Goal: Task Accomplishment & Management: Manage account settings

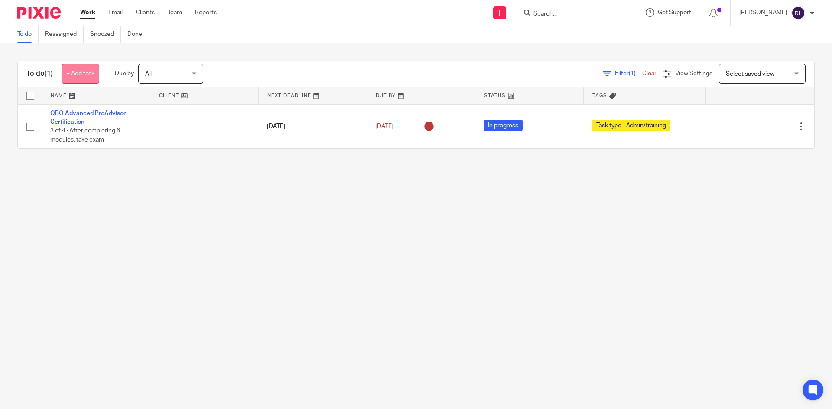
click at [87, 73] on link "+ Add task" at bounding box center [81, 73] width 38 height 19
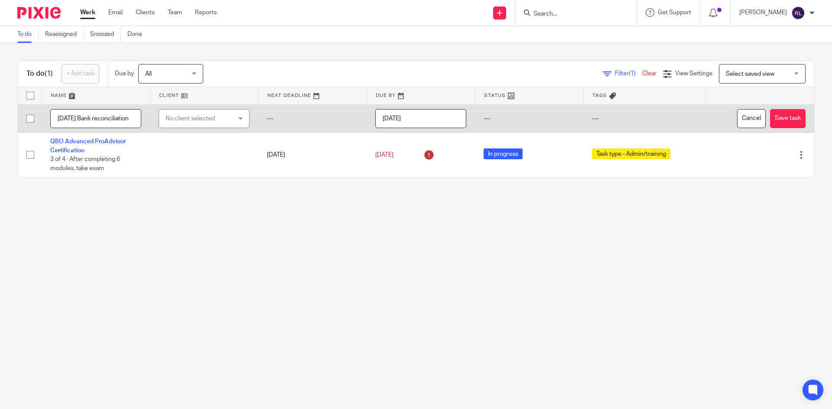
scroll to position [0, 14]
type input "[DATE] Bank reconciliation"
click at [435, 117] on input "[DATE]" at bounding box center [420, 118] width 91 height 19
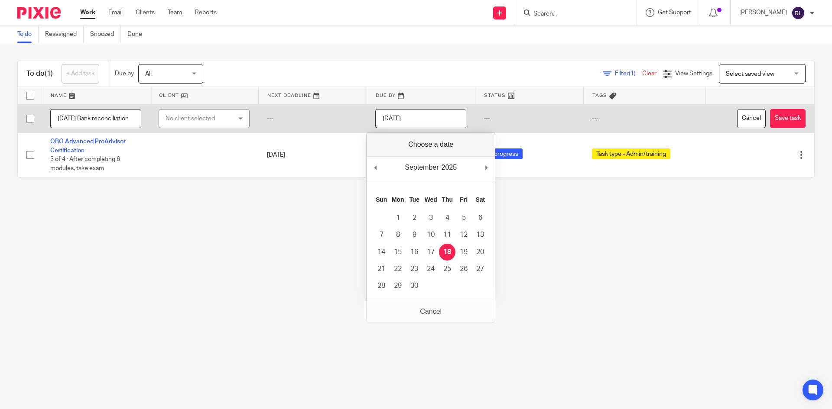
scroll to position [0, 0]
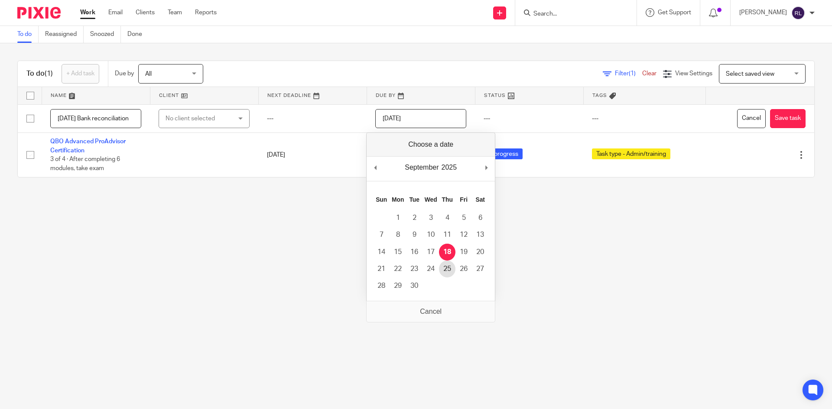
type input "[DATE]"
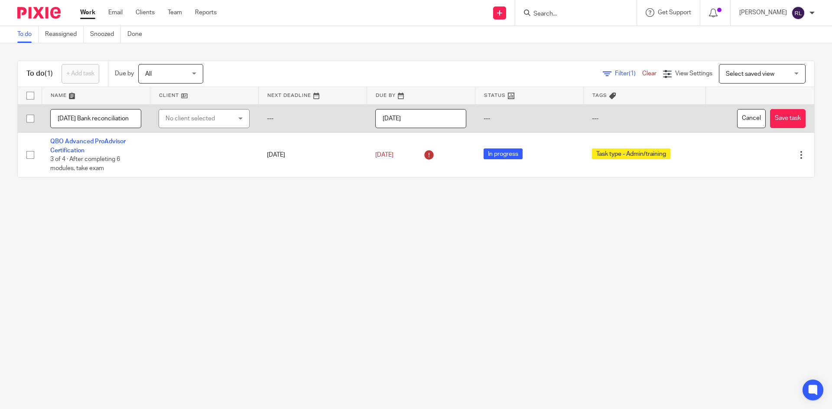
click at [487, 120] on td "---" at bounding box center [529, 118] width 108 height 29
click at [226, 119] on div "No client selected" at bounding box center [198, 119] width 67 height 18
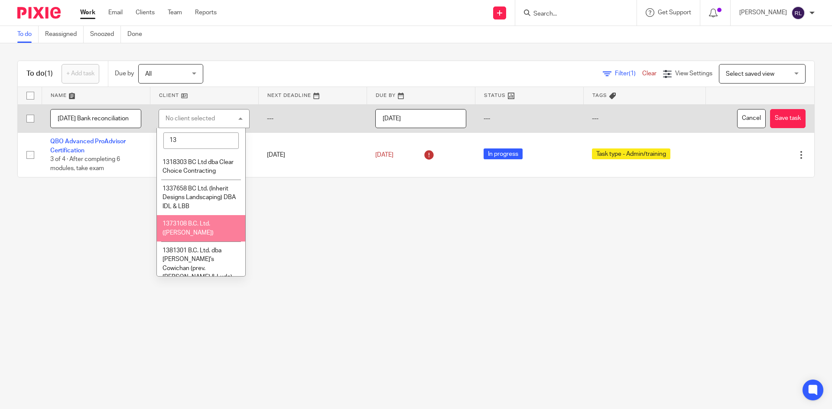
type input "13"
click at [213, 230] on span "1373108 B.C. Ltd. ([PERSON_NAME])" at bounding box center [187, 228] width 51 height 15
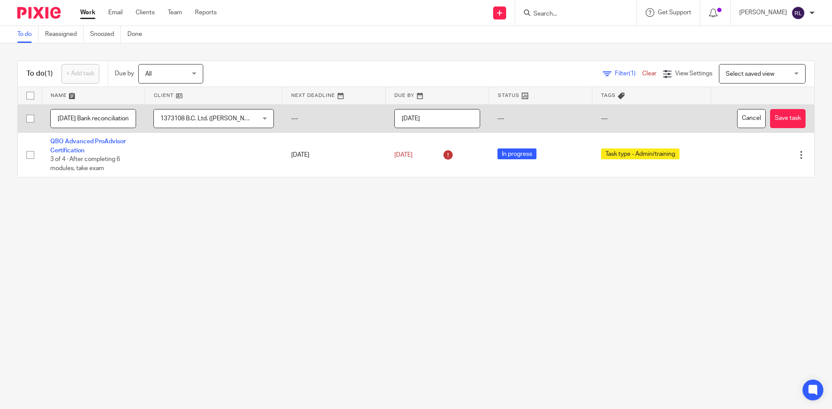
click at [299, 118] on td "---" at bounding box center [333, 118] width 103 height 29
click at [775, 124] on button "Save task" at bounding box center [788, 118] width 36 height 19
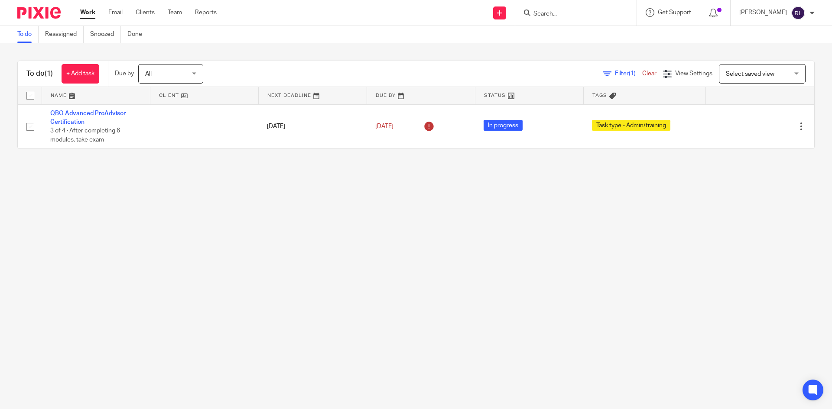
click at [577, 14] on input "Search" at bounding box center [571, 14] width 78 height 8
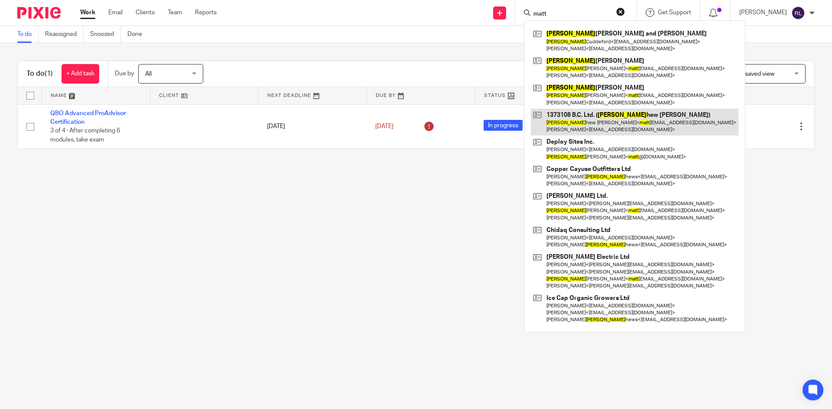
type input "matt"
click at [575, 113] on link at bounding box center [635, 122] width 208 height 27
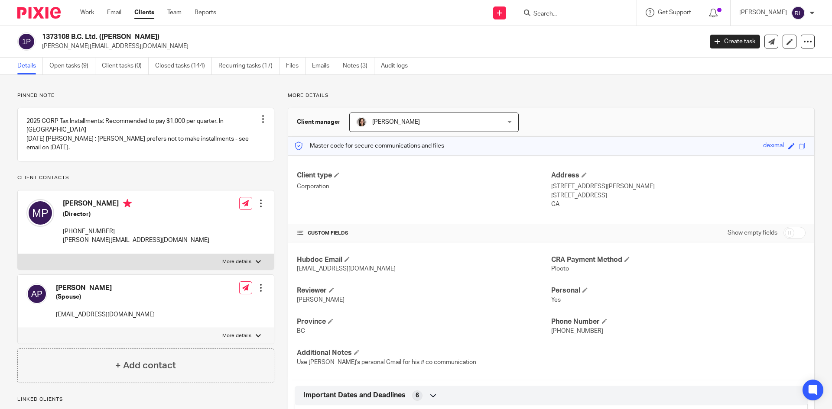
click at [321, 65] on link "Emails" at bounding box center [324, 66] width 24 height 17
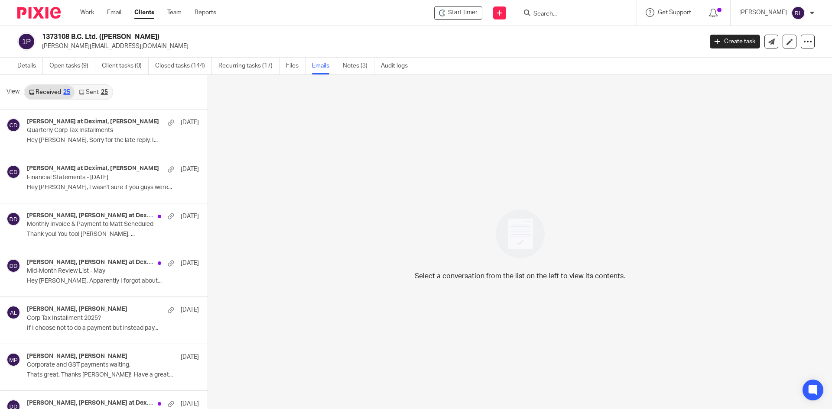
click at [84, 94] on link "Sent 25" at bounding box center [93, 92] width 37 height 14
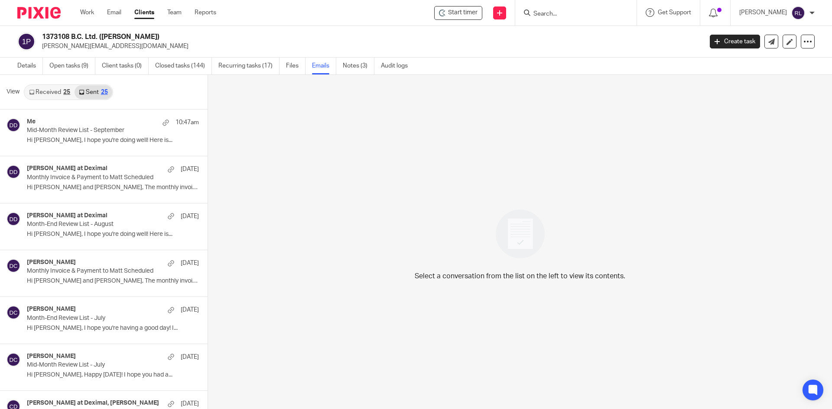
scroll to position [1, 0]
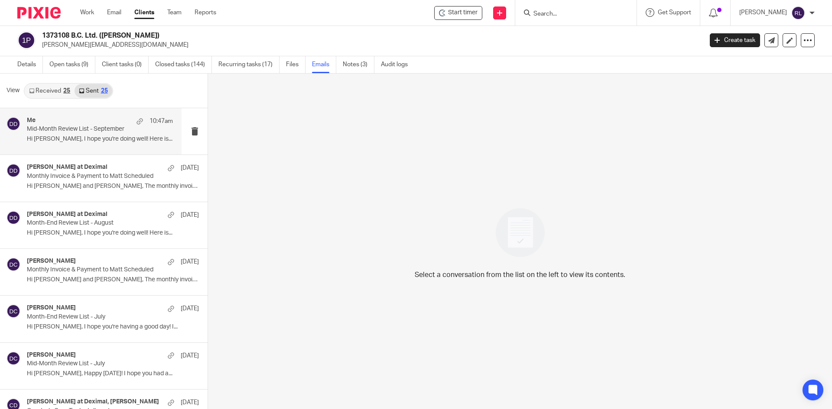
click at [73, 119] on div "Me 10:47am" at bounding box center [100, 121] width 146 height 9
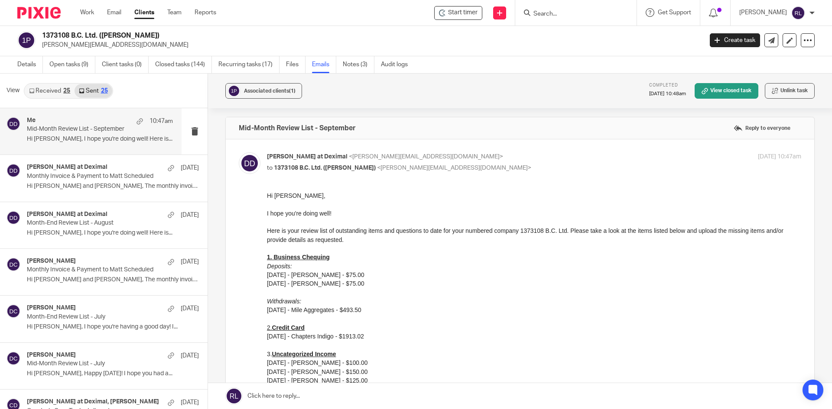
scroll to position [0, 0]
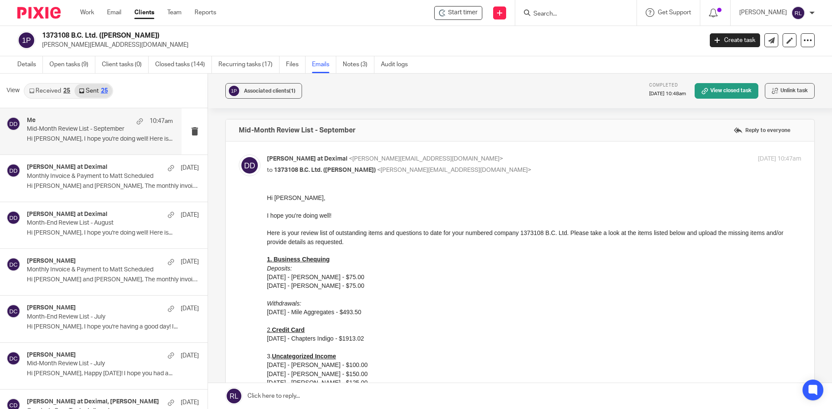
click at [48, 13] on img at bounding box center [38, 13] width 43 height 12
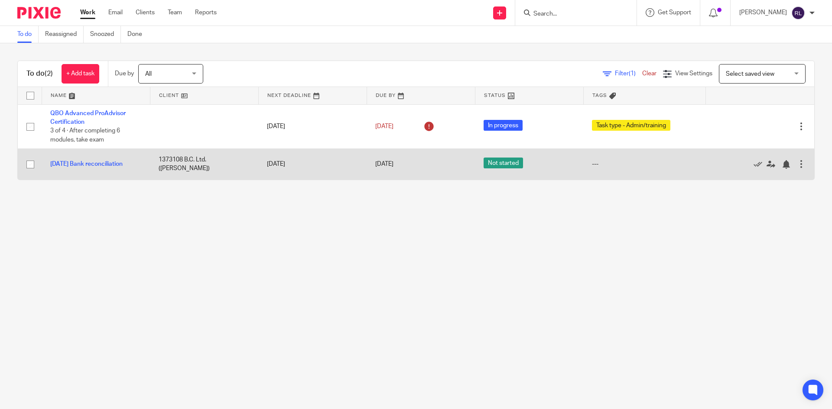
click at [797, 161] on div at bounding box center [801, 164] width 9 height 9
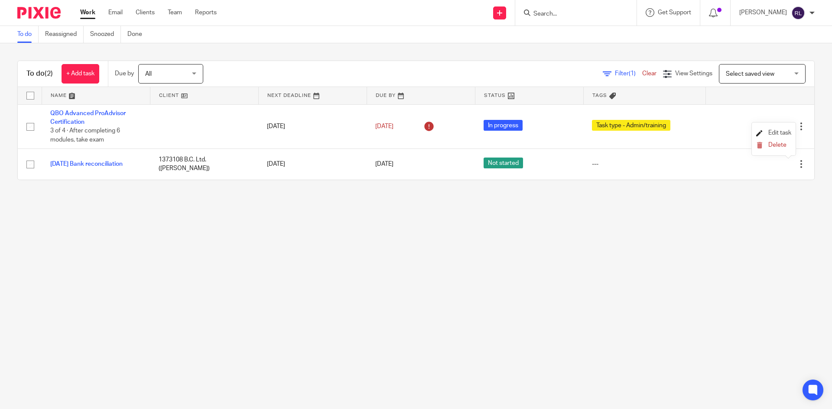
click at [779, 131] on span "Edit task" at bounding box center [779, 133] width 23 height 6
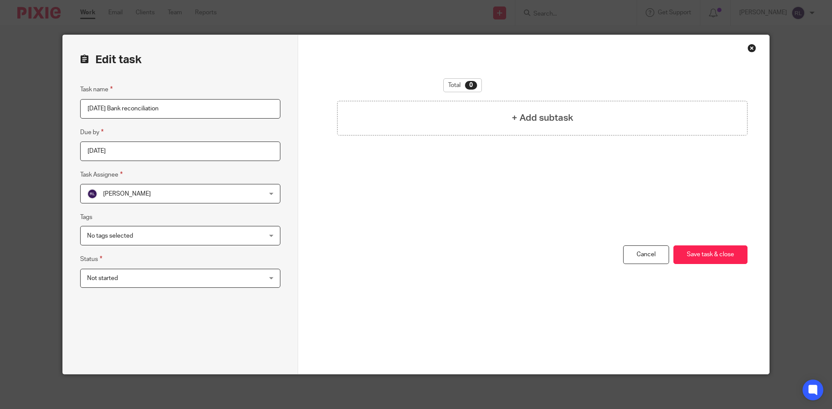
click at [751, 48] on div "Close this dialog window" at bounding box center [751, 48] width 9 height 9
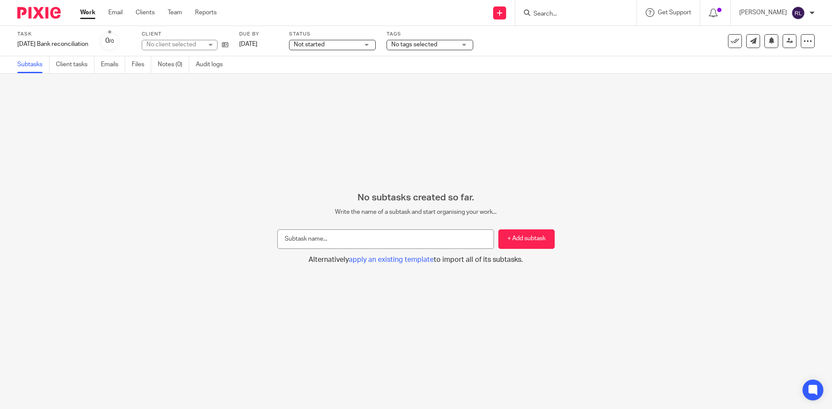
click at [85, 14] on link "Work" at bounding box center [87, 12] width 15 height 9
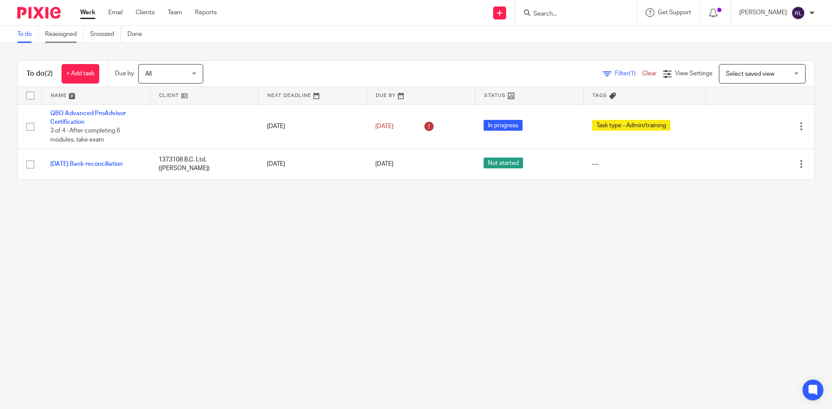
click at [70, 39] on link "Reassigned" at bounding box center [64, 34] width 39 height 17
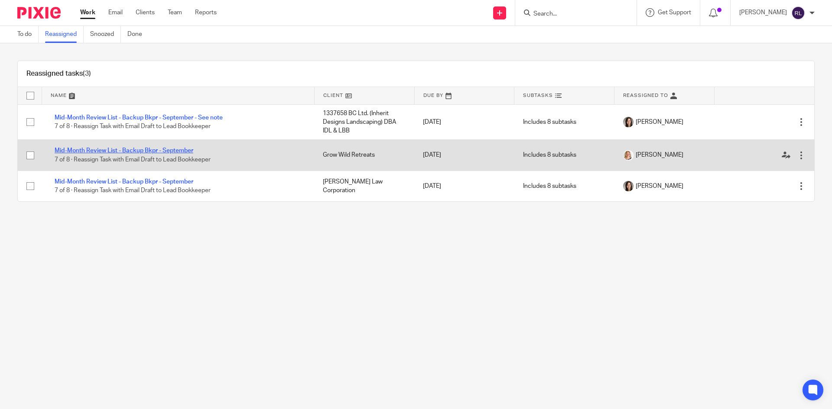
click at [190, 153] on link "Mid-Month Review List - Backup Bkpr - September" at bounding box center [124, 151] width 139 height 6
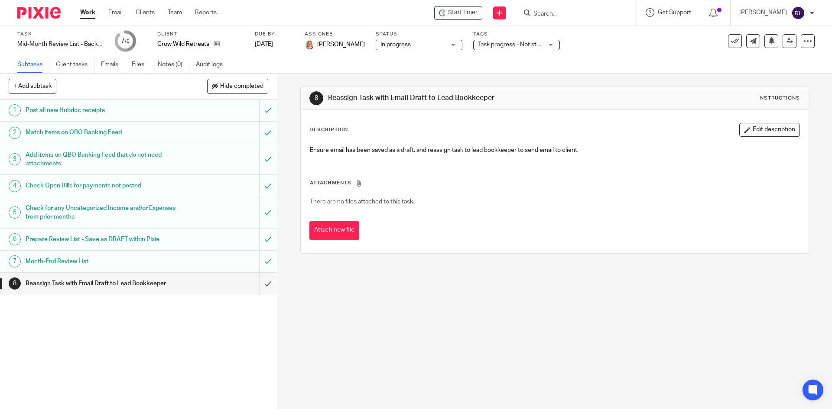
click at [535, 45] on span "Task progress - Not started + 1" at bounding box center [519, 45] width 82 height 6
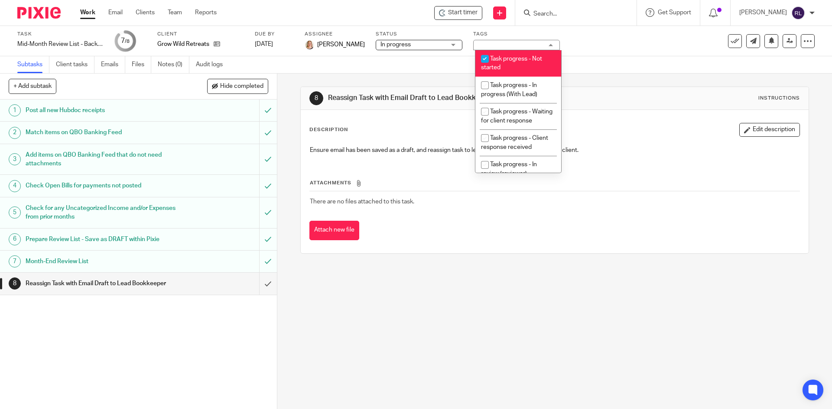
click at [91, 14] on link "Work" at bounding box center [87, 12] width 15 height 9
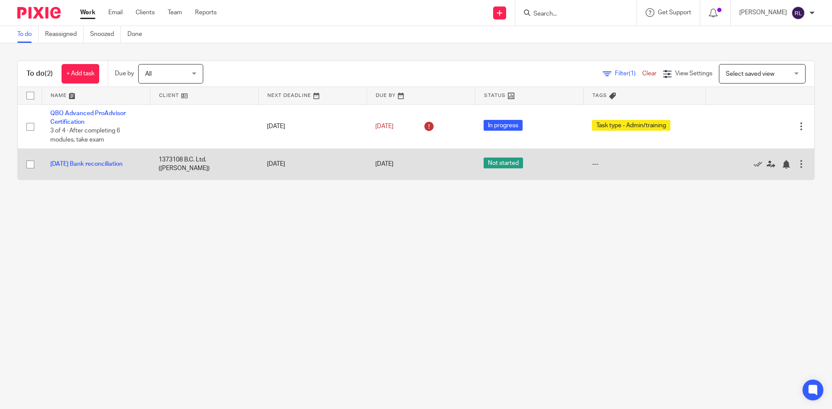
click at [801, 164] on td "Edit task Delete" at bounding box center [760, 164] width 108 height 31
click at [797, 164] on div at bounding box center [801, 164] width 9 height 9
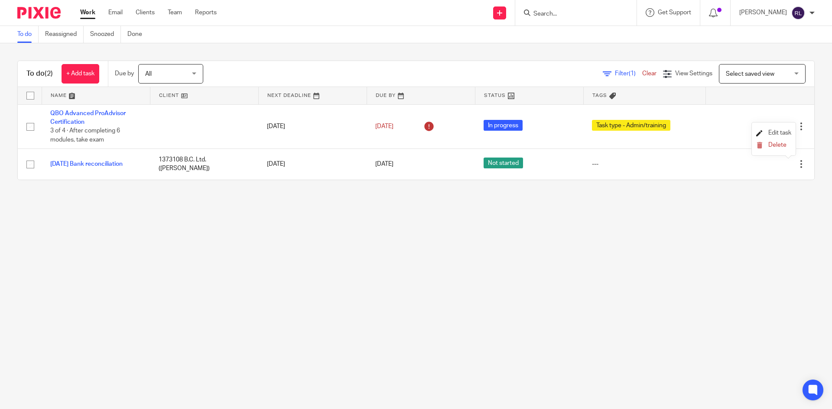
click at [768, 133] on span "Edit task" at bounding box center [779, 133] width 23 height 6
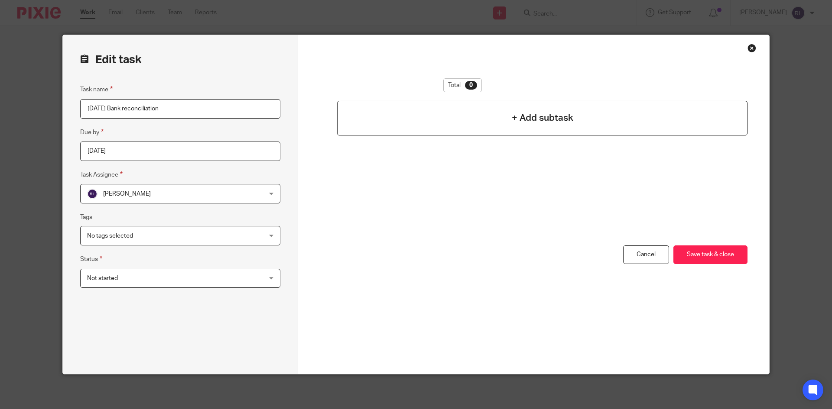
click at [504, 127] on div "+ Add subtask" at bounding box center [542, 118] width 410 height 35
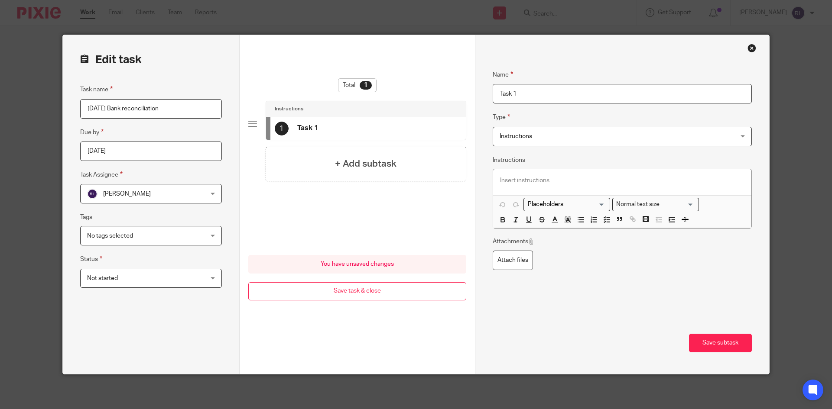
drag, startPoint x: 539, startPoint y: 101, endPoint x: 494, endPoint y: 102, distance: 44.6
click at [494, 102] on input "Task 1" at bounding box center [622, 93] width 259 height 19
type input "R"
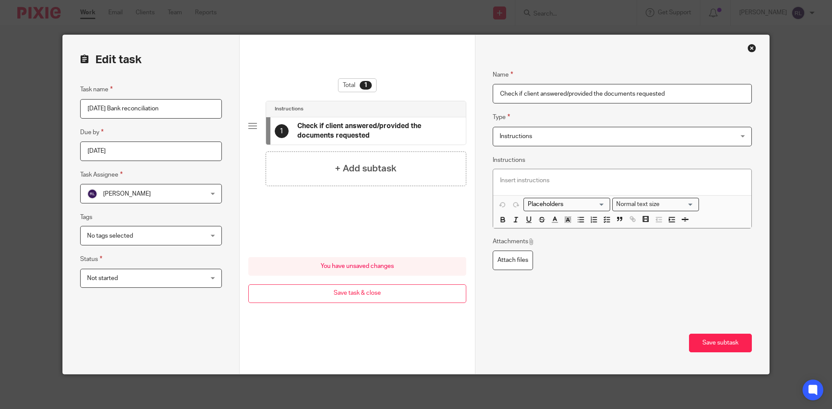
type input "Check if client answered/provided the documents requested"
click at [546, 137] on span "Instructions" at bounding box center [600, 136] width 201 height 18
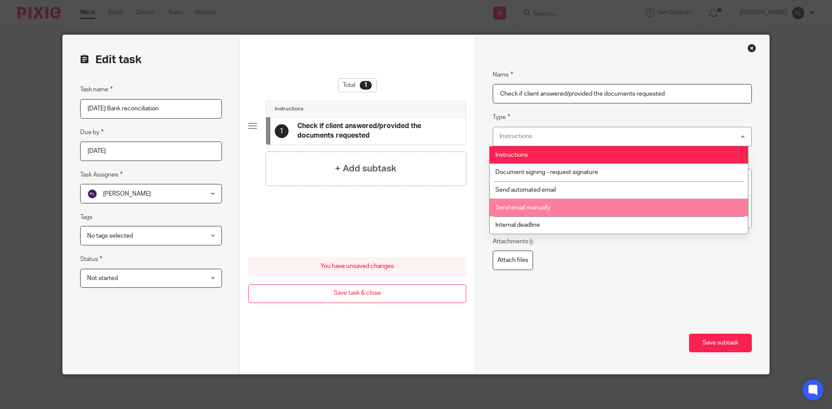
click at [623, 283] on div "Name Check if client answered/provided the documents requested Type Instruction…" at bounding box center [622, 172] width 259 height 231
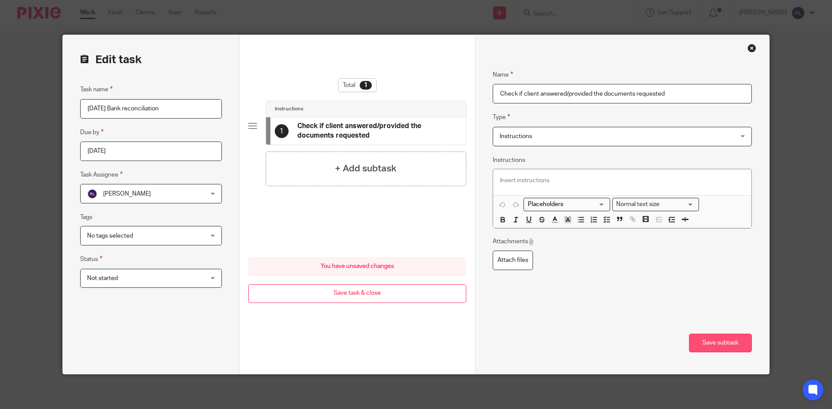
click at [711, 342] on button "Save subtask" at bounding box center [720, 343] width 63 height 19
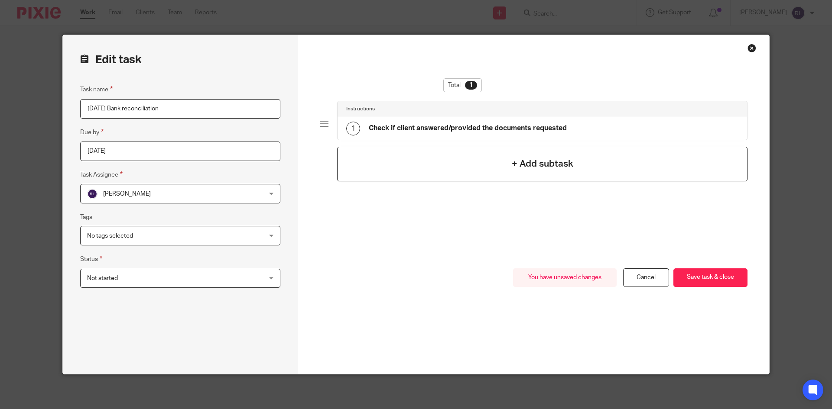
click at [507, 169] on div "+ Add subtask" at bounding box center [542, 164] width 410 height 35
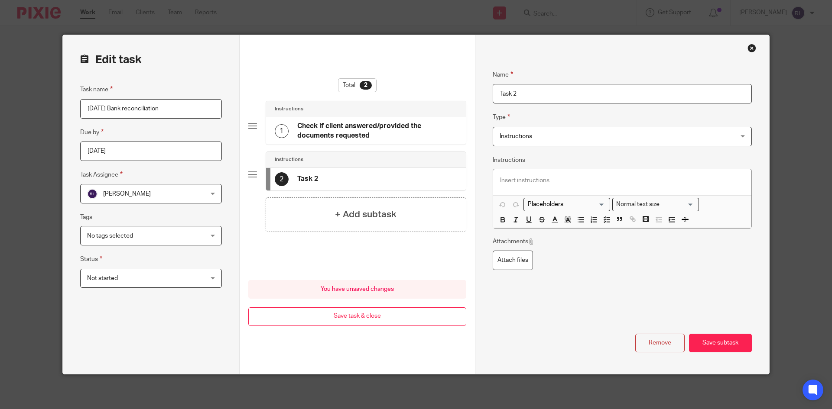
drag, startPoint x: 536, startPoint y: 91, endPoint x: 469, endPoint y: 91, distance: 67.2
click at [469, 91] on form "Edit task Task name [DATE] Bank reconciliation Due by [DATE] Task Assignee [PER…" at bounding box center [416, 204] width 706 height 339
type input "Incorporate Changes"
click at [705, 347] on button "Save subtask" at bounding box center [720, 343] width 63 height 19
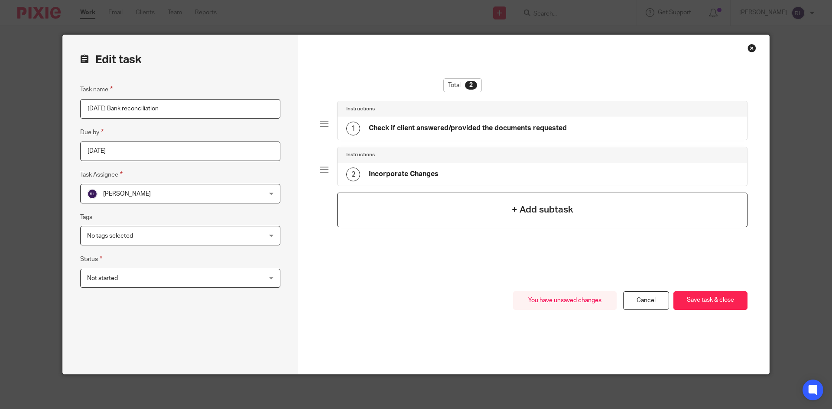
click at [435, 215] on div "+ Add subtask" at bounding box center [542, 210] width 410 height 35
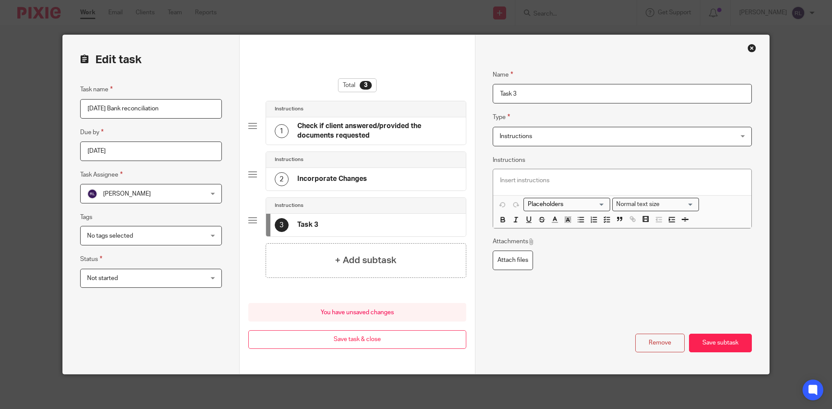
drag, startPoint x: 549, startPoint y: 93, endPoint x: 477, endPoint y: 93, distance: 72.4
click at [477, 93] on div "Name Check if client answered/provided the documents requested Type Instruction…" at bounding box center [622, 204] width 294 height 339
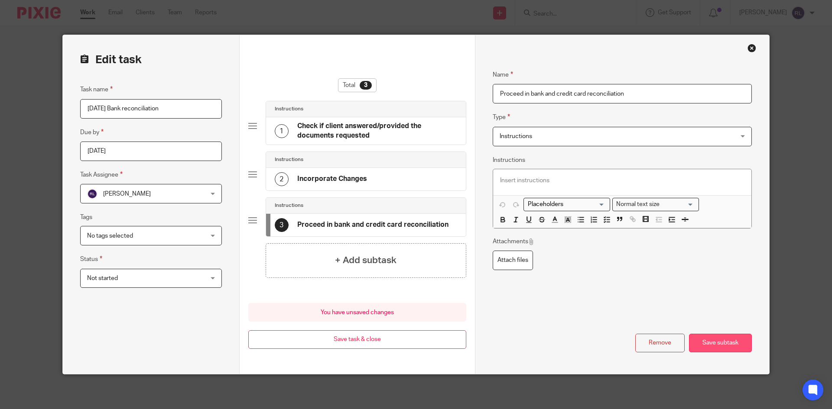
type input "Proceed in bank and credit card reconciliation"
click at [703, 347] on button "Save subtask" at bounding box center [720, 343] width 63 height 19
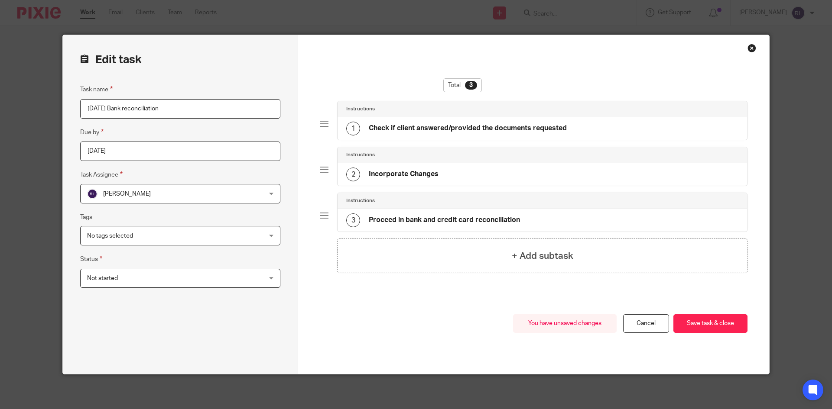
click at [438, 175] on div "2 Incorporate Changes" at bounding box center [541, 174] width 409 height 23
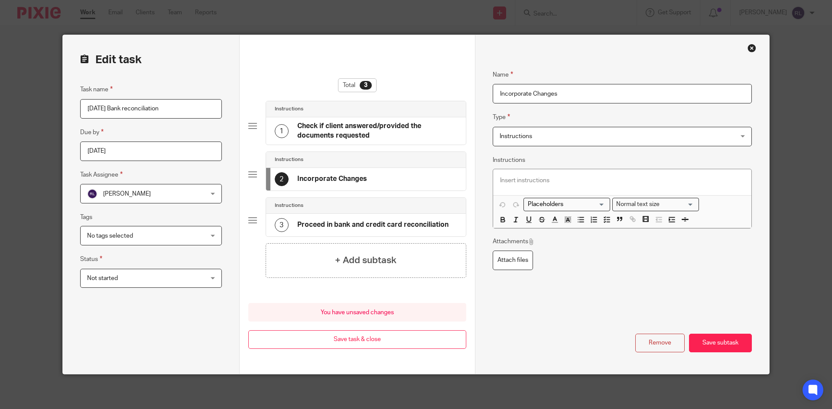
click at [493, 94] on input "Incorporate Changes" at bounding box center [622, 93] width 259 height 19
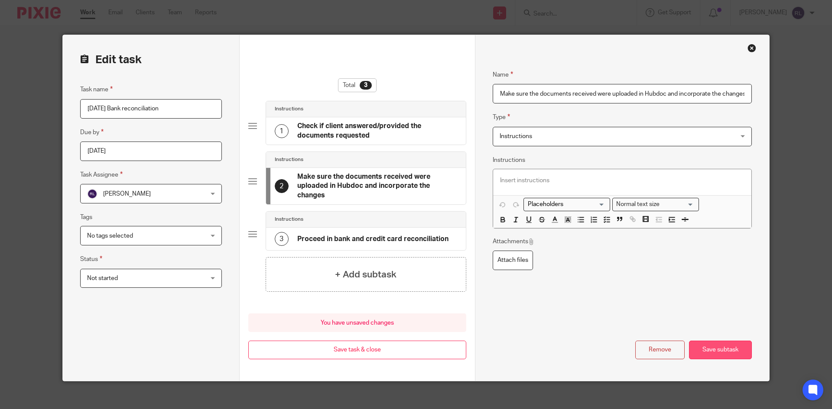
type input "Make sure the documents received were uploaded in Hubdoc and incorporate the ch…"
click at [722, 351] on button "Save subtask" at bounding box center [720, 350] width 63 height 19
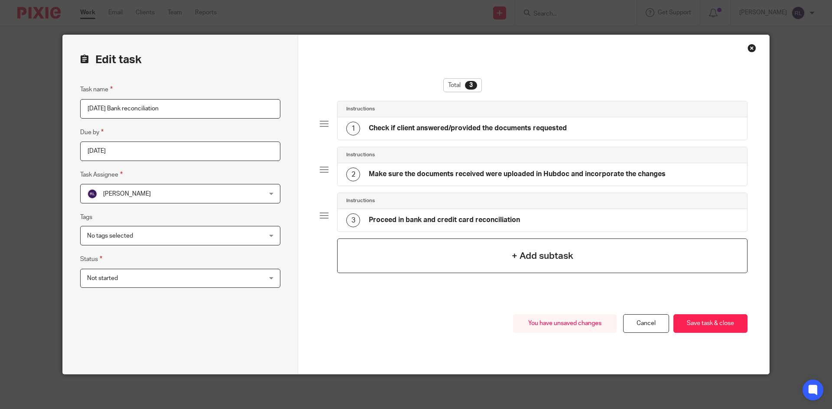
click at [487, 258] on div "+ Add subtask" at bounding box center [542, 256] width 410 height 35
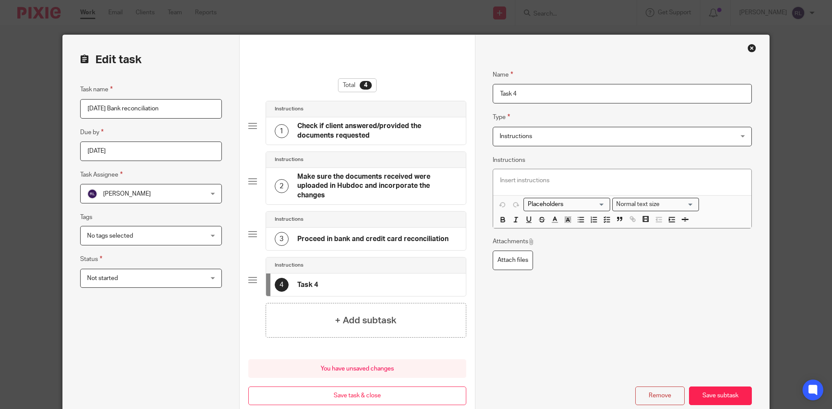
drag, startPoint x: 535, startPoint y: 100, endPoint x: 480, endPoint y: 100, distance: 55.5
click at [480, 100] on div "Name Check if client answered/provided the documents requested Type Instruction…" at bounding box center [622, 231] width 294 height 392
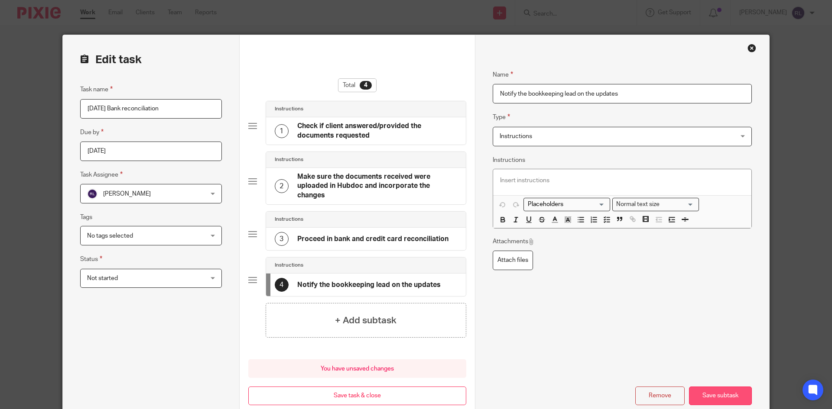
type input "Notify the bookkeeping lead on the updates"
click at [704, 399] on button "Save subtask" at bounding box center [720, 396] width 63 height 19
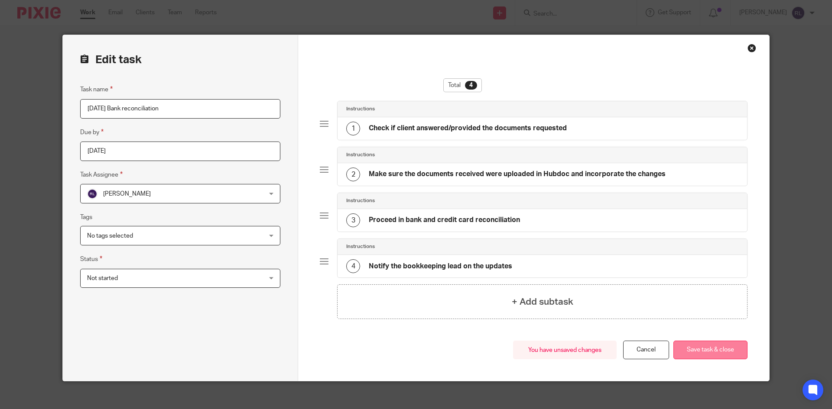
click at [710, 354] on button "Save task & close" at bounding box center [710, 350] width 74 height 19
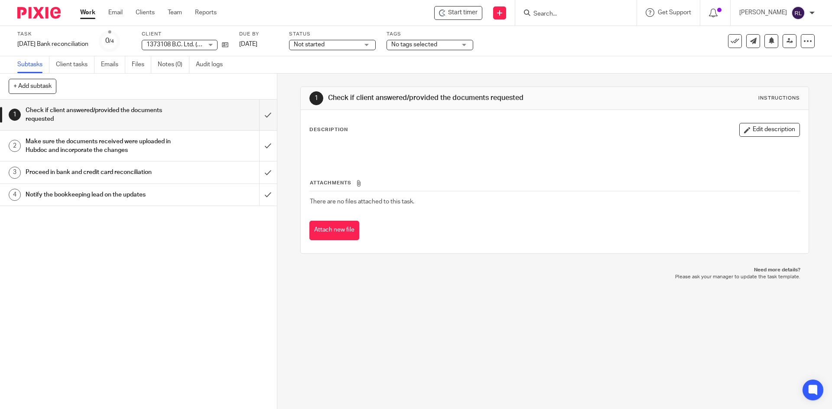
click at [158, 193] on h1 "Notify the bookkeeping lead on the updates" at bounding box center [101, 194] width 150 height 13
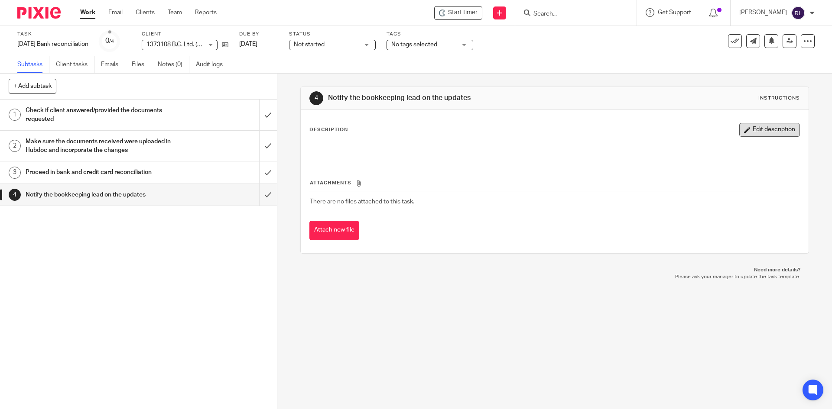
click at [753, 130] on button "Edit description" at bounding box center [769, 130] width 61 height 14
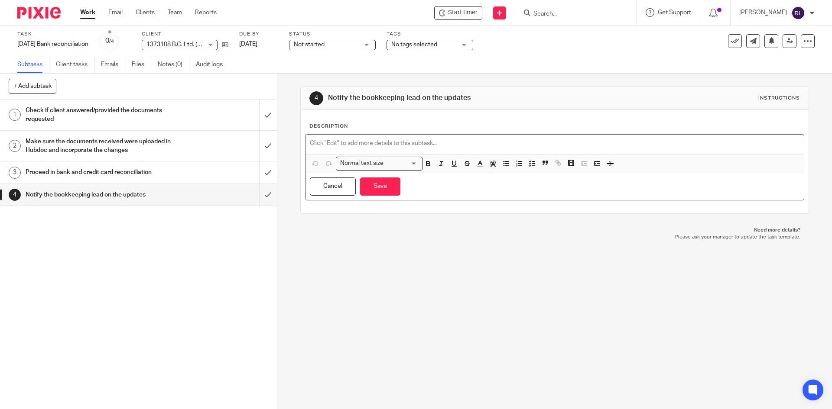
click at [362, 141] on p at bounding box center [554, 143] width 489 height 9
click at [324, 188] on button "Cancel" at bounding box center [333, 187] width 46 height 19
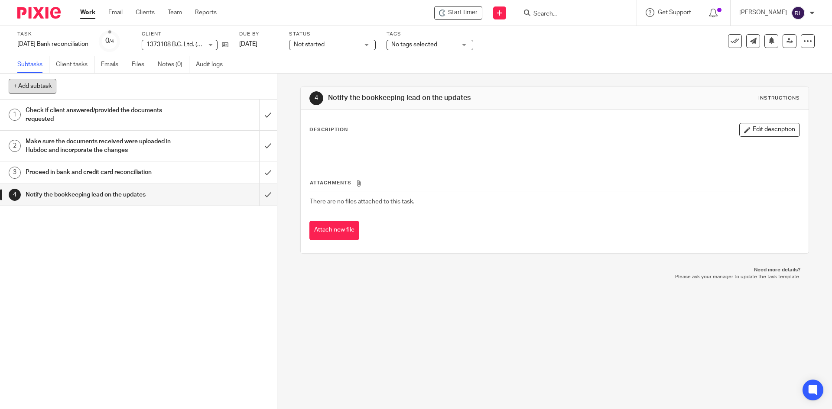
click at [39, 84] on button "+ Add subtask" at bounding box center [33, 86] width 48 height 15
click at [221, 90] on p "Cancel" at bounding box center [224, 86] width 29 height 15
click at [49, 87] on button "+ Add subtask" at bounding box center [33, 86] width 48 height 15
click at [807, 44] on div at bounding box center [808, 41] width 14 height 14
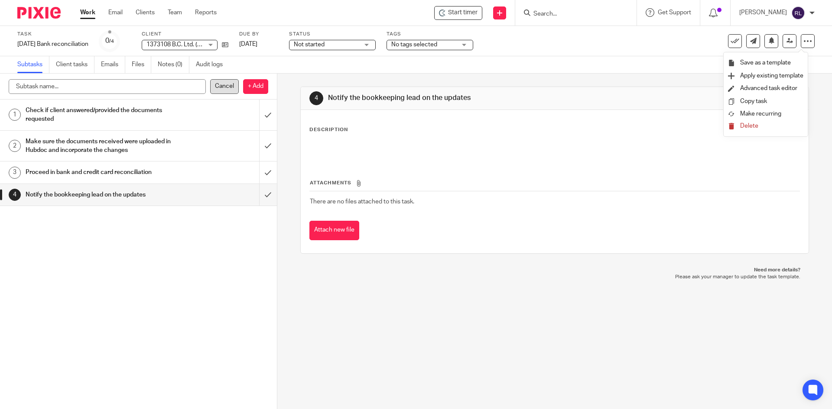
click at [224, 85] on p "Cancel" at bounding box center [224, 86] width 29 height 15
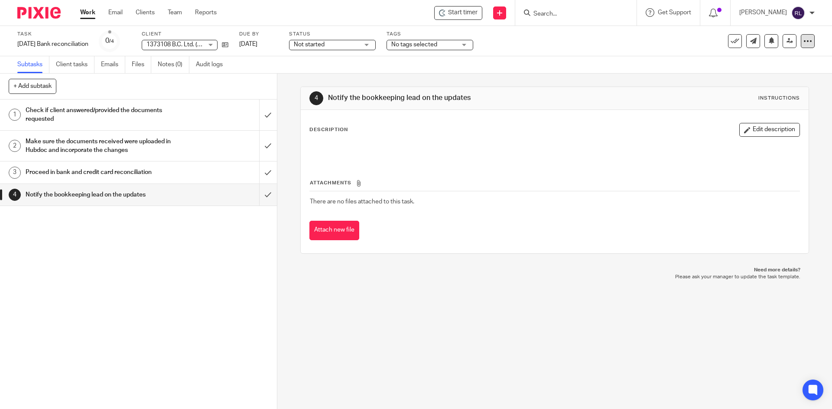
click at [803, 40] on icon at bounding box center [807, 41] width 9 height 9
click at [769, 91] on link "Advanced task editor" at bounding box center [768, 88] width 57 height 6
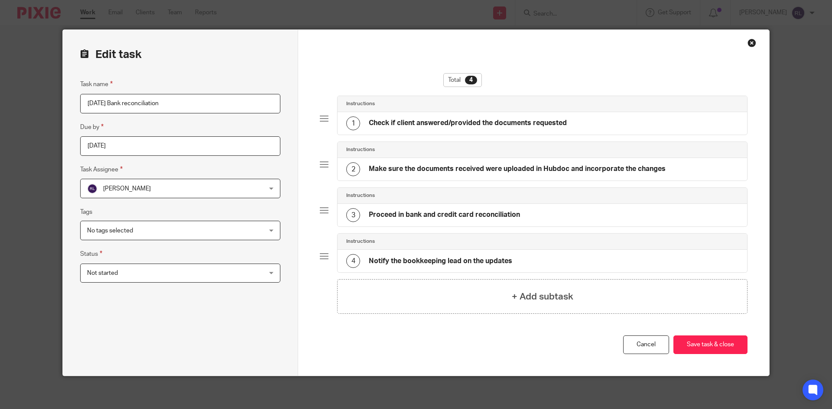
scroll to position [7, 0]
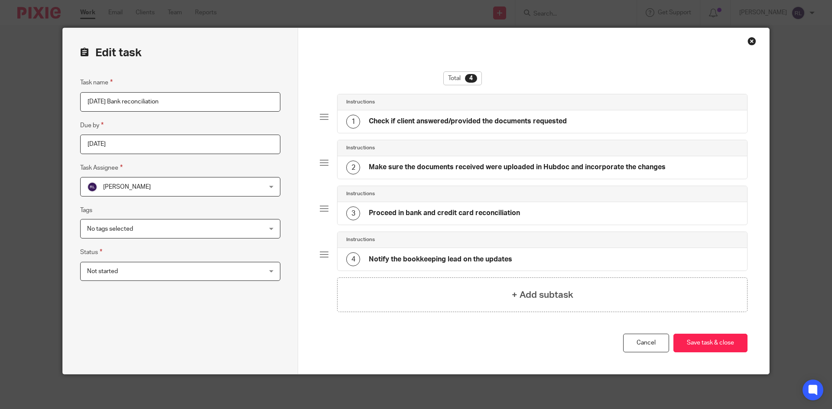
click at [519, 256] on div "4 Notify the bookkeeping lead on the updates" at bounding box center [541, 259] width 409 height 23
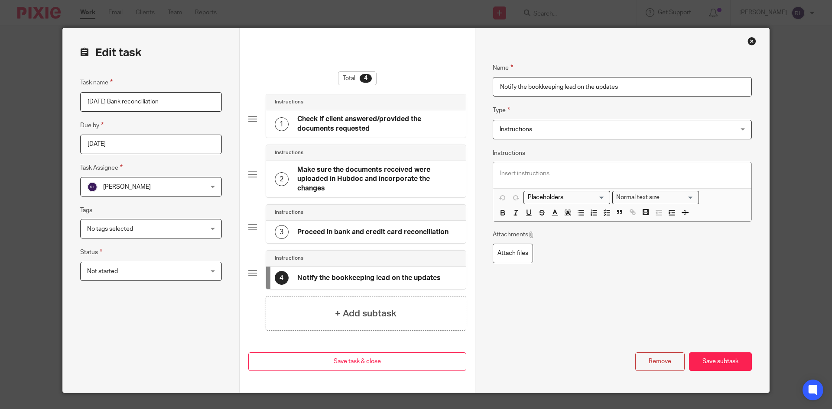
click at [540, 129] on span "Instructions" at bounding box center [600, 129] width 201 height 18
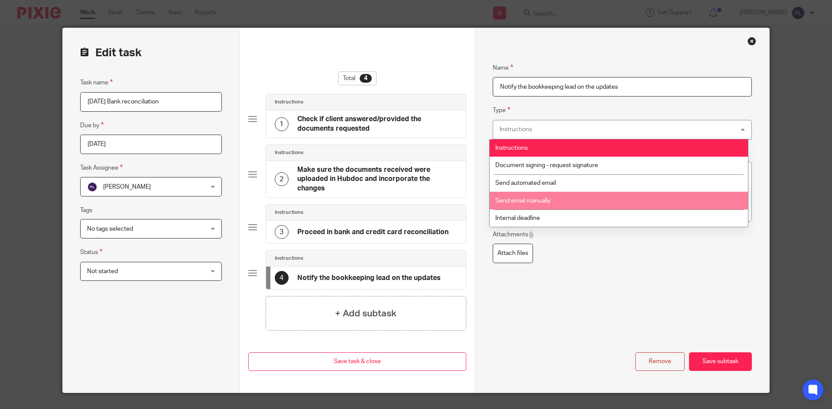
click at [554, 203] on li "Send email manually" at bounding box center [619, 201] width 258 height 18
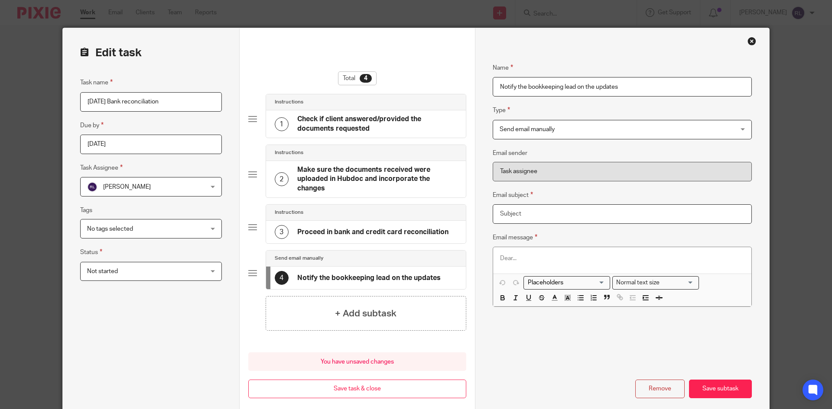
click at [543, 215] on input "Email subject" at bounding box center [622, 213] width 259 height 19
click at [557, 129] on span "Send email manually" at bounding box center [600, 129] width 201 height 18
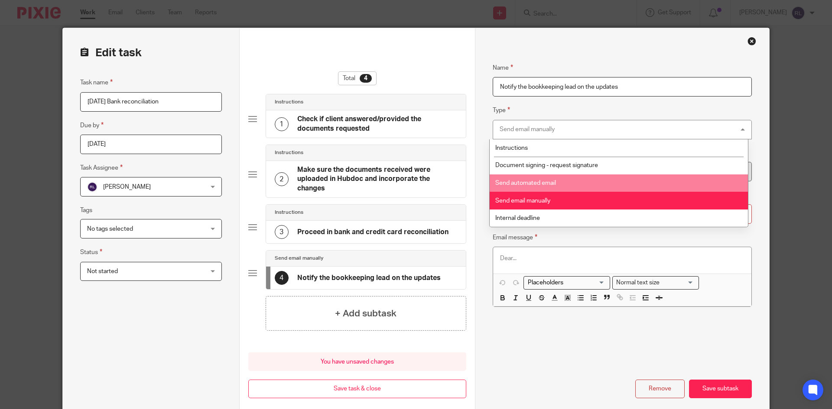
click at [532, 190] on li "Send automated email" at bounding box center [619, 184] width 258 height 18
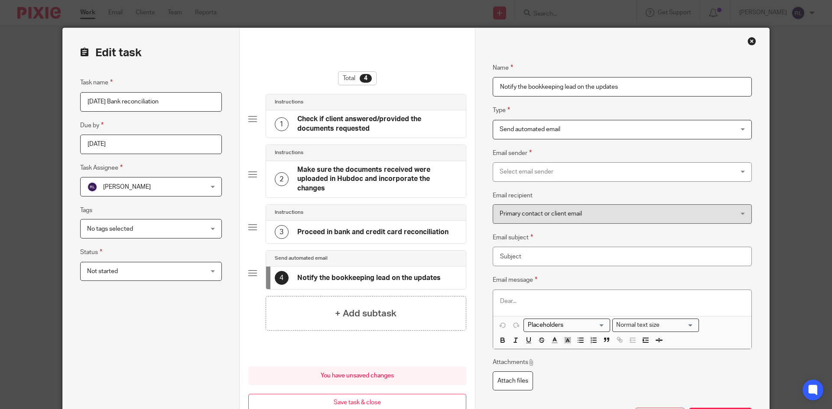
click at [547, 126] on span "Send automated email" at bounding box center [600, 129] width 201 height 18
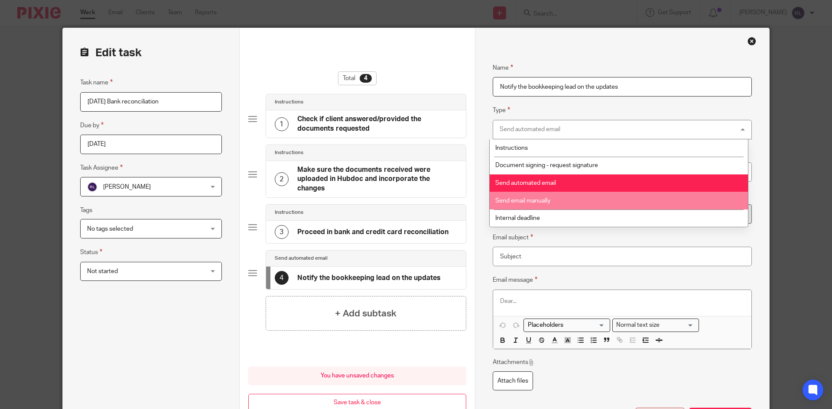
click at [537, 202] on span "Send email manually" at bounding box center [522, 201] width 55 height 6
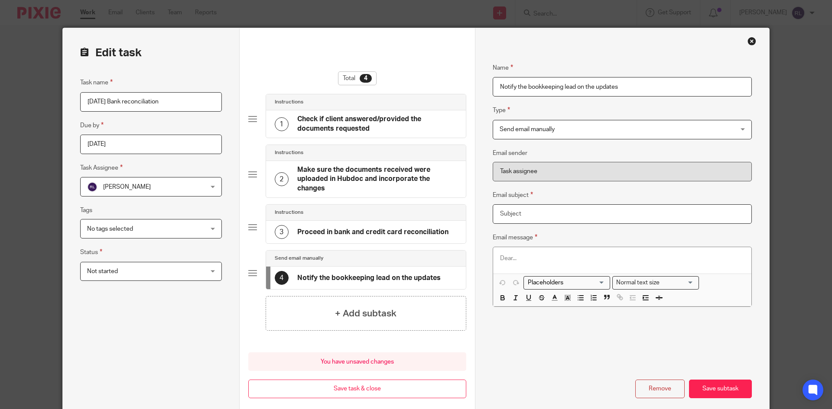
click at [532, 215] on input "Email subject" at bounding box center [622, 213] width 259 height 19
type input "B"
type input "Bank reconciliation - Month-End"
click at [711, 389] on button "Save subtask" at bounding box center [720, 389] width 63 height 19
click at [525, 257] on p at bounding box center [622, 258] width 244 height 9
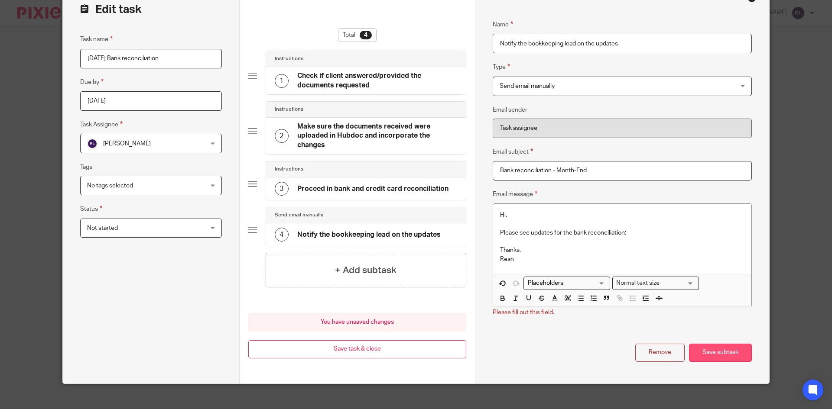
click at [696, 350] on button "Save subtask" at bounding box center [720, 353] width 63 height 19
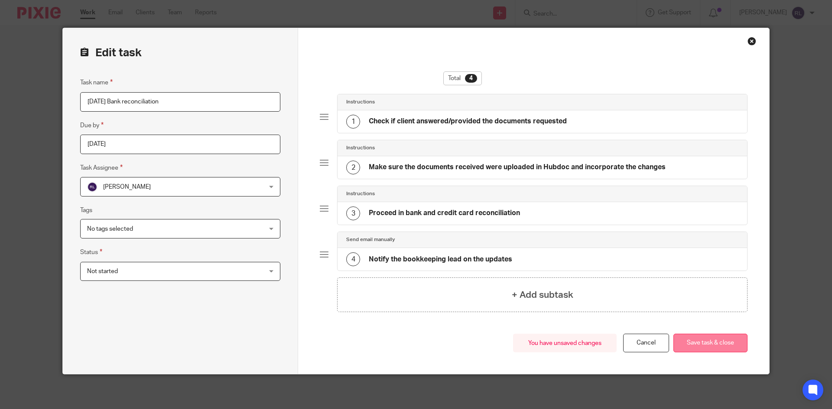
click at [693, 342] on button "Save task & close" at bounding box center [710, 343] width 74 height 19
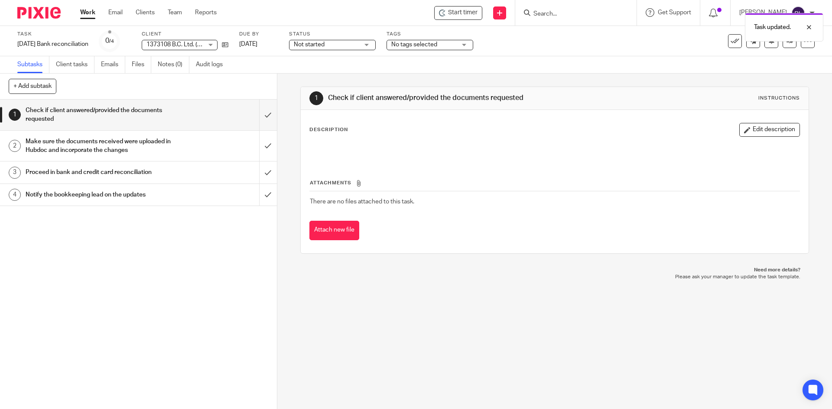
click at [78, 191] on h1 "Notify the bookkeeping lead on the updates" at bounding box center [101, 194] width 150 height 13
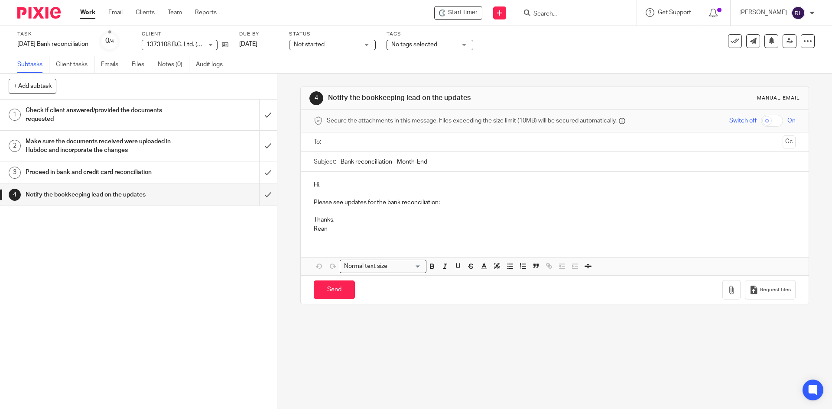
click at [87, 10] on link "Work" at bounding box center [87, 12] width 15 height 9
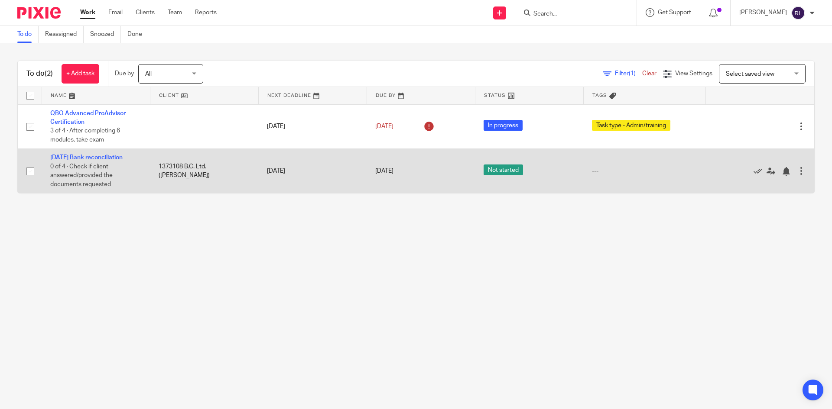
click at [797, 173] on div at bounding box center [801, 171] width 9 height 9
click at [570, 183] on td "Not started" at bounding box center [529, 171] width 108 height 45
click at [68, 161] on link "[DATE] Bank reconciliation" at bounding box center [86, 158] width 72 height 6
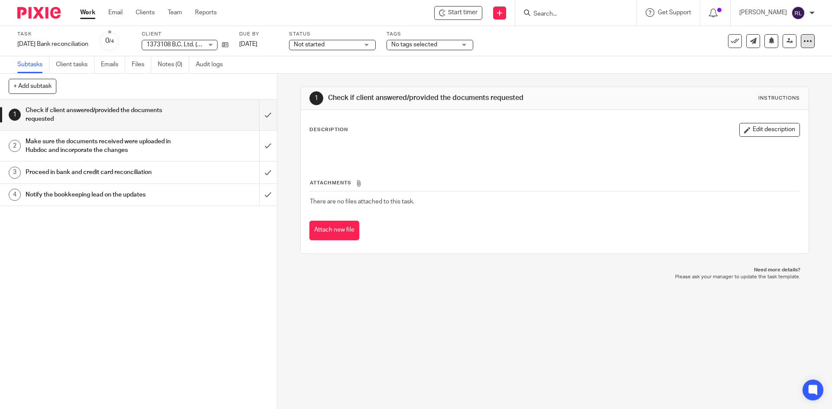
click at [803, 40] on icon at bounding box center [807, 41] width 9 height 9
click at [754, 115] on span "Make recurring" at bounding box center [760, 114] width 41 height 6
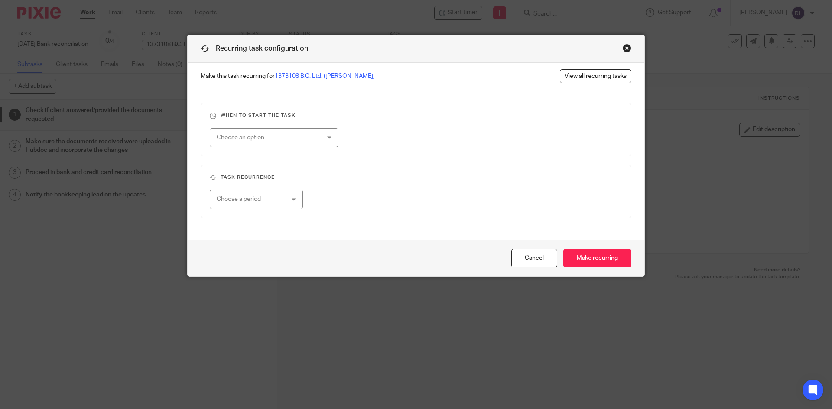
click at [623, 49] on div "Close this dialog window" at bounding box center [627, 48] width 9 height 9
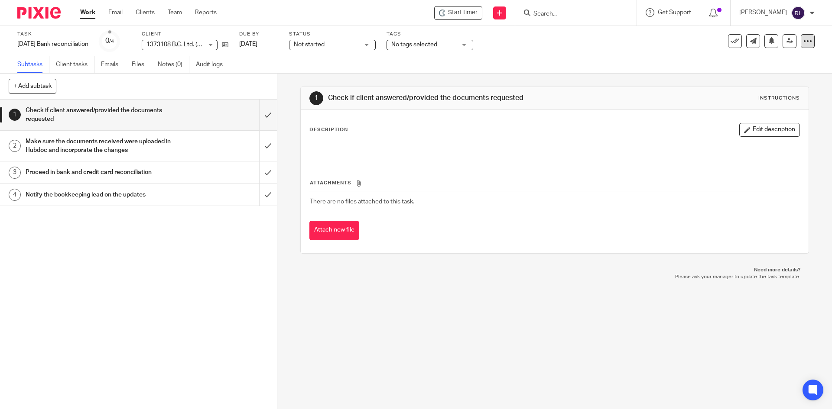
click at [804, 41] on icon at bounding box center [807, 41] width 9 height 9
click at [746, 98] on link "Copy task" at bounding box center [753, 101] width 27 height 6
click at [47, 14] on img at bounding box center [38, 13] width 43 height 12
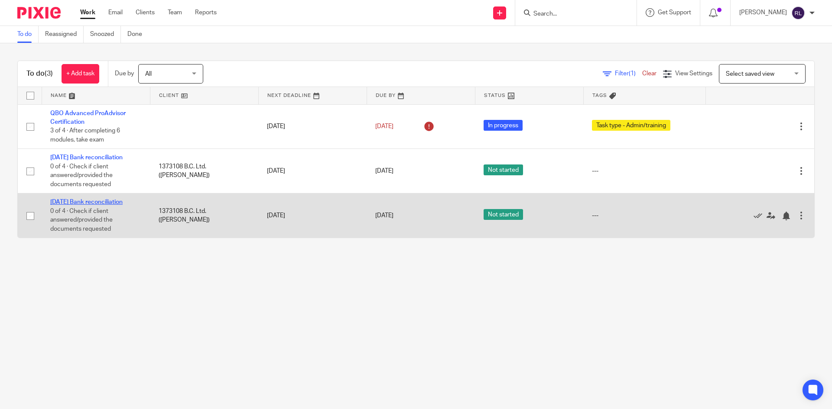
click at [71, 205] on link "[DATE] Bank reconciliation" at bounding box center [86, 202] width 72 height 6
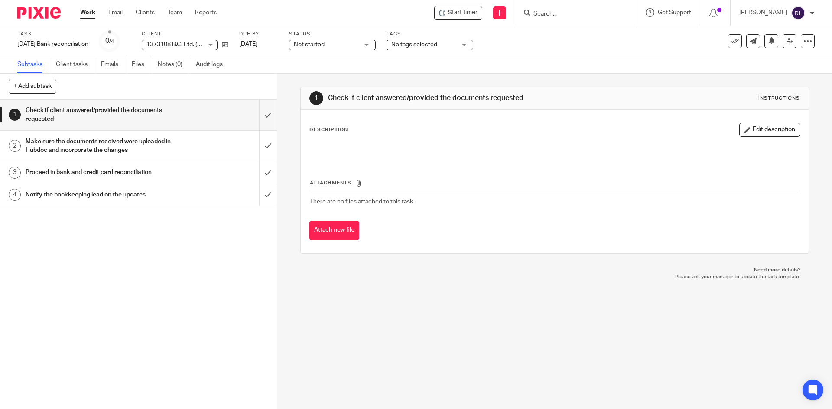
click at [208, 44] on span "1373108 B.C. Ltd. ([PERSON_NAME])" at bounding box center [196, 45] width 100 height 6
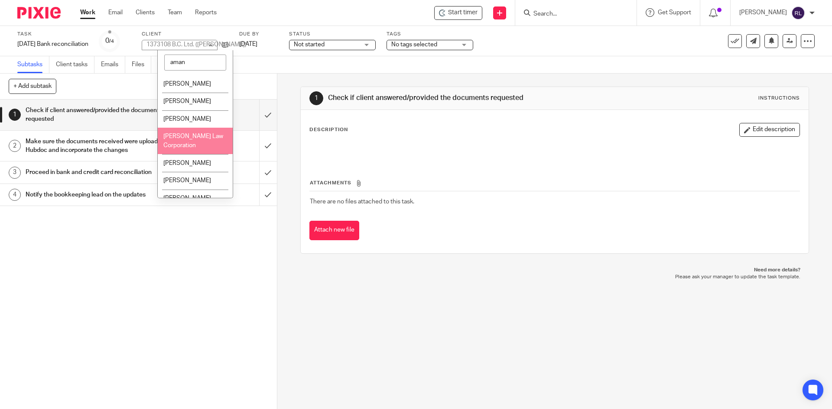
type input "aman"
click at [204, 141] on li "[PERSON_NAME] Law Corporation" at bounding box center [195, 141] width 75 height 26
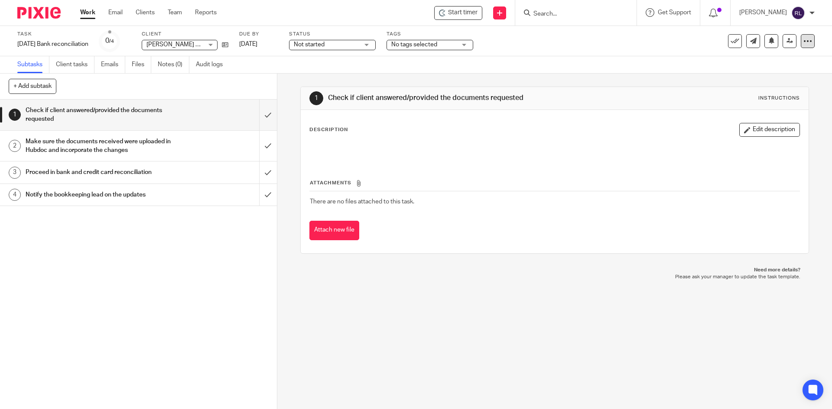
click at [803, 40] on icon at bounding box center [807, 41] width 9 height 9
click at [756, 100] on link "Copy task" at bounding box center [753, 101] width 27 height 6
click at [182, 45] on span "[PERSON_NAME] Law Corporation" at bounding box center [193, 45] width 94 height 6
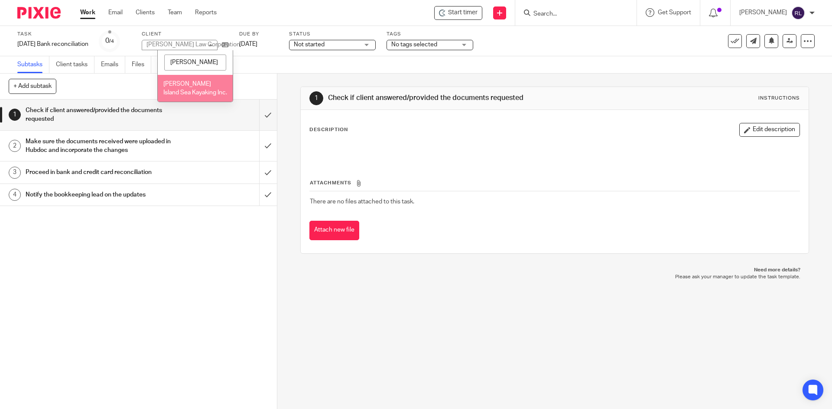
type input "[PERSON_NAME]"
click at [190, 88] on li "[PERSON_NAME] Island Sea Kayaking Inc." at bounding box center [195, 88] width 75 height 26
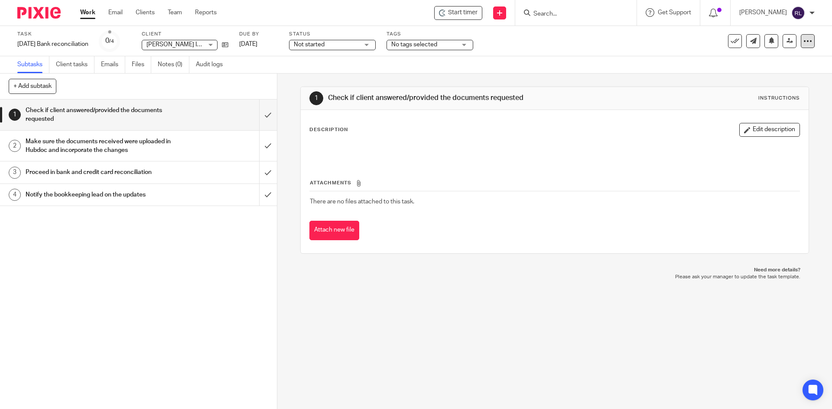
click at [803, 40] on icon at bounding box center [807, 41] width 9 height 9
click at [757, 98] on link "Copy task" at bounding box center [753, 101] width 27 height 6
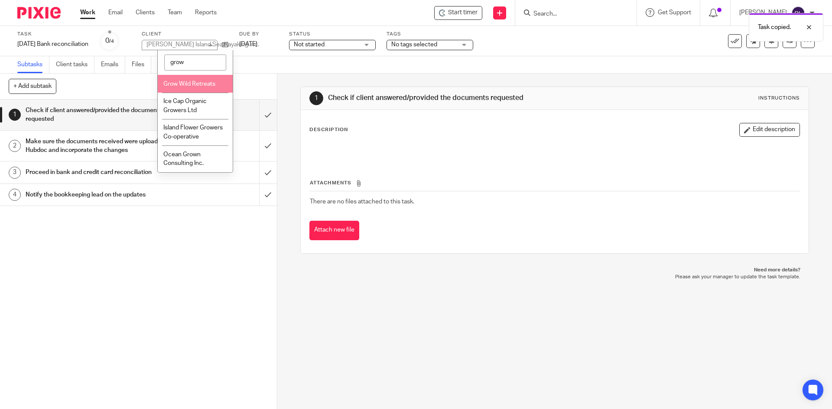
type input "grow"
click at [192, 81] on span "Grow Wild Retreats" at bounding box center [189, 84] width 52 height 6
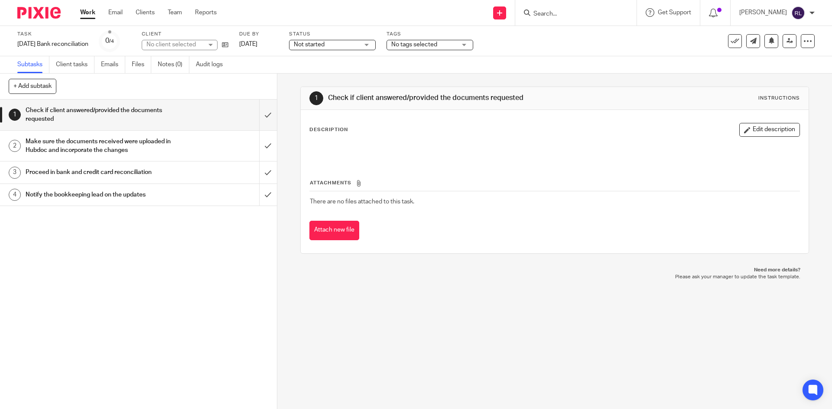
click at [804, 42] on icon at bounding box center [807, 41] width 9 height 9
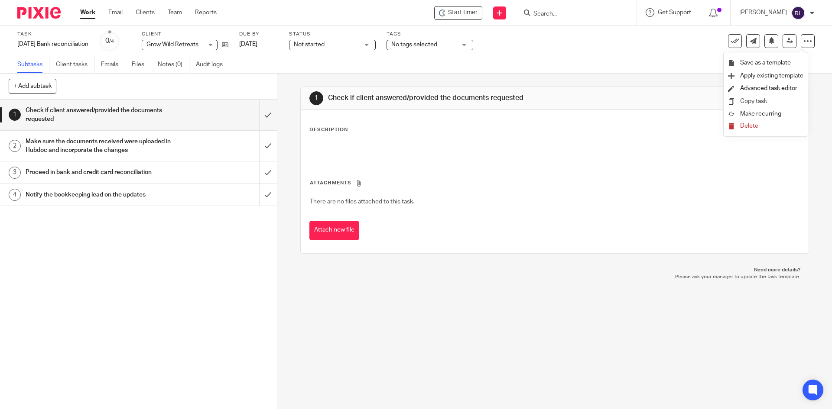
click at [748, 99] on link "Copy task" at bounding box center [753, 101] width 27 height 6
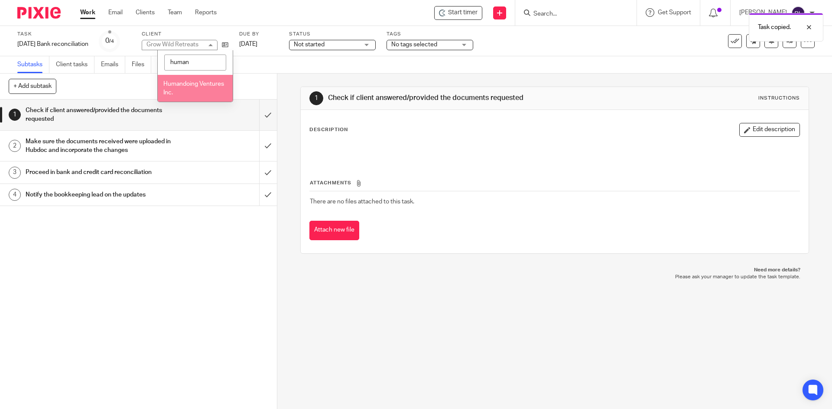
type input "human"
click at [174, 90] on span "Humandoing Ventures Inc." at bounding box center [193, 88] width 61 height 15
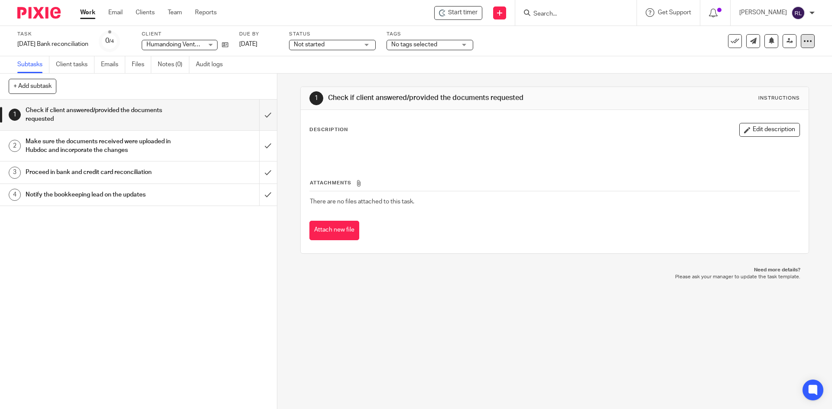
click at [803, 42] on icon at bounding box center [807, 41] width 9 height 9
click at [754, 97] on li "Copy task" at bounding box center [765, 101] width 75 height 13
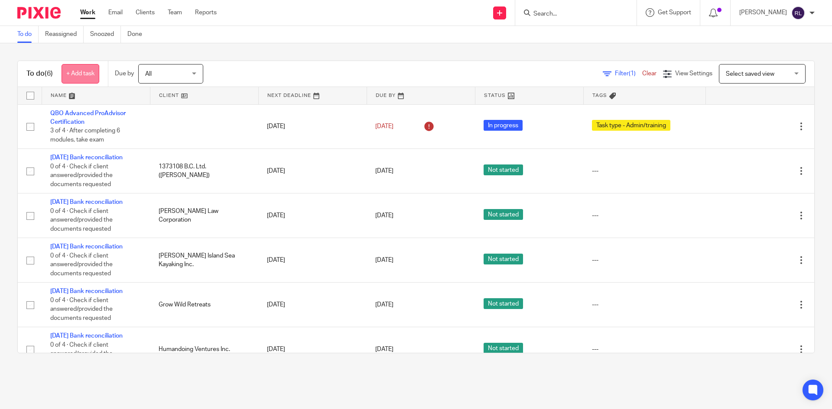
click at [83, 76] on link "+ Add task" at bounding box center [81, 73] width 38 height 19
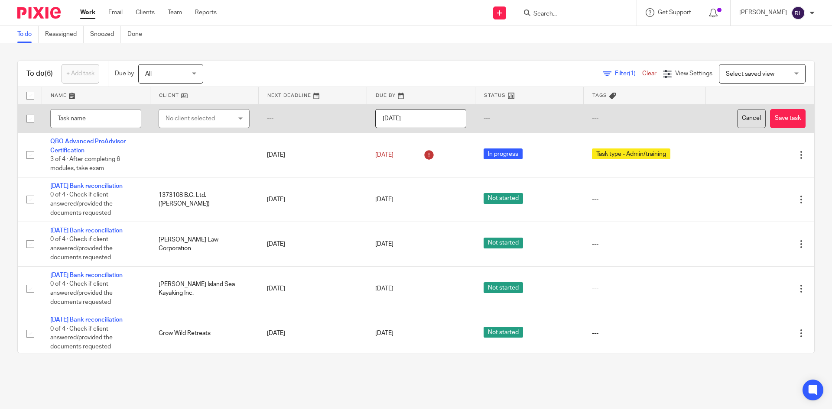
click at [737, 119] on button "Cancel" at bounding box center [751, 118] width 29 height 19
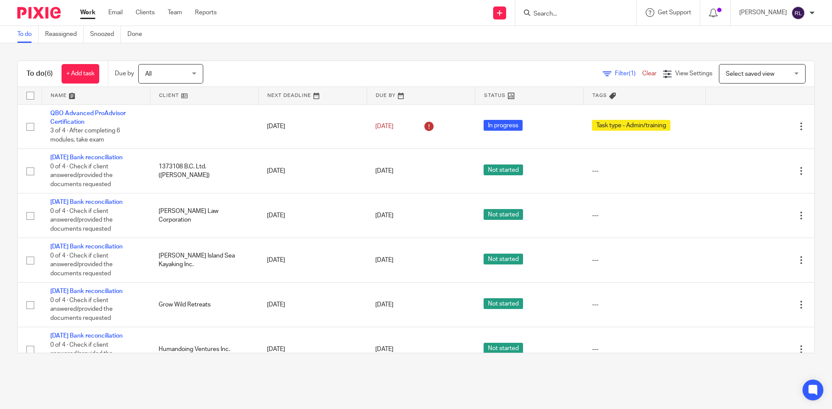
click at [158, 68] on span "All" at bounding box center [168, 74] width 46 height 18
click at [312, 65] on div "Filter (1) Clear View Settings View Settings (1) Filters Clear Save Manage save…" at bounding box center [516, 73] width 596 height 19
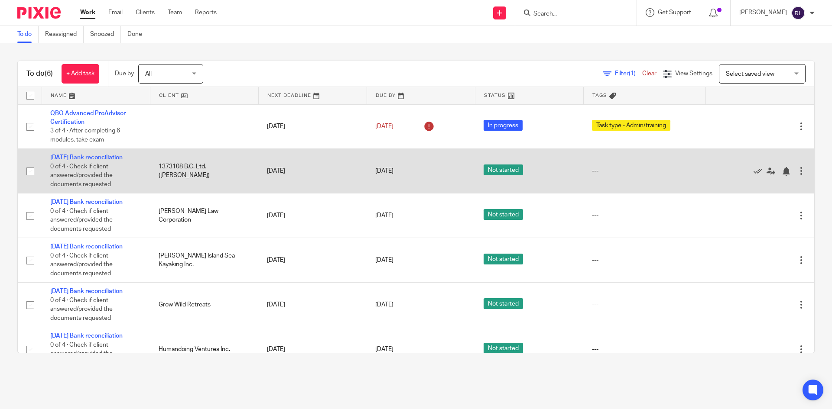
click at [797, 173] on div at bounding box center [801, 171] width 9 height 9
click at [674, 173] on div "---" at bounding box center [644, 171] width 105 height 9
click at [169, 173] on td "1373108 B.C. Ltd. ([PERSON_NAME])" at bounding box center [204, 171] width 108 height 45
click at [50, 158] on link "[DATE] Bank reconciliation" at bounding box center [86, 158] width 72 height 6
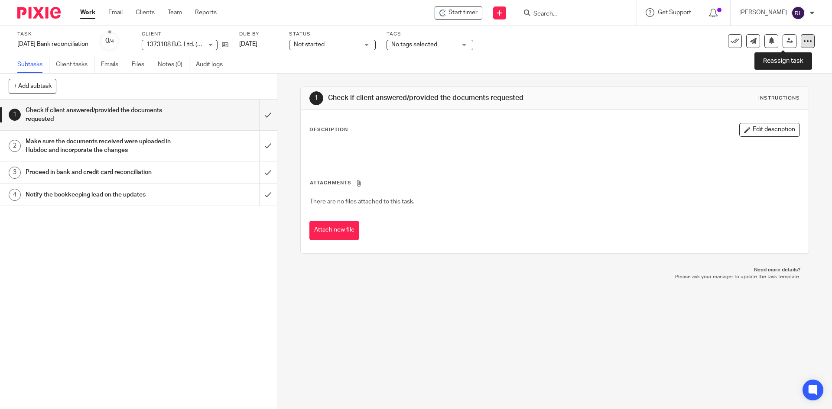
click at [803, 41] on icon at bounding box center [807, 41] width 9 height 9
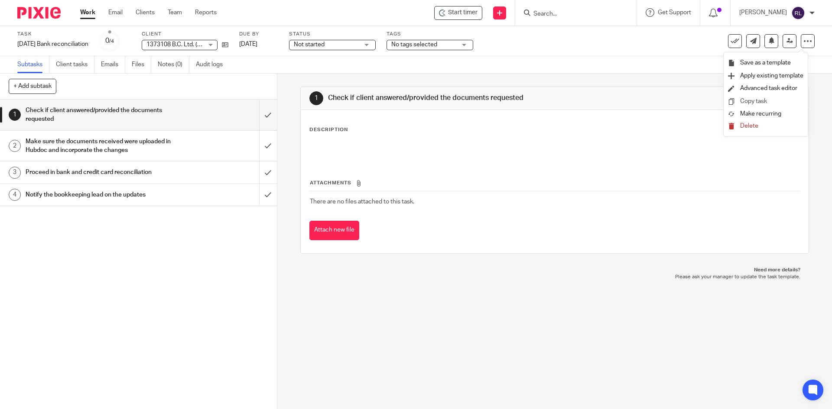
click at [757, 99] on link "Copy task" at bounding box center [753, 101] width 27 height 6
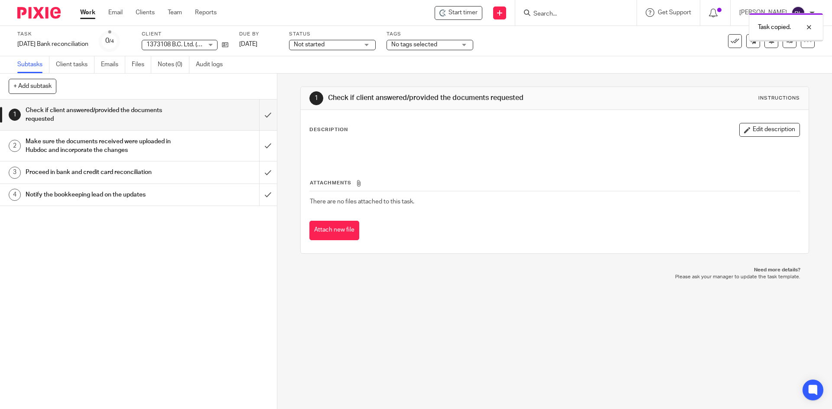
click at [202, 47] on span "1373108 B.C. Ltd. ([PERSON_NAME])" at bounding box center [196, 45] width 100 height 6
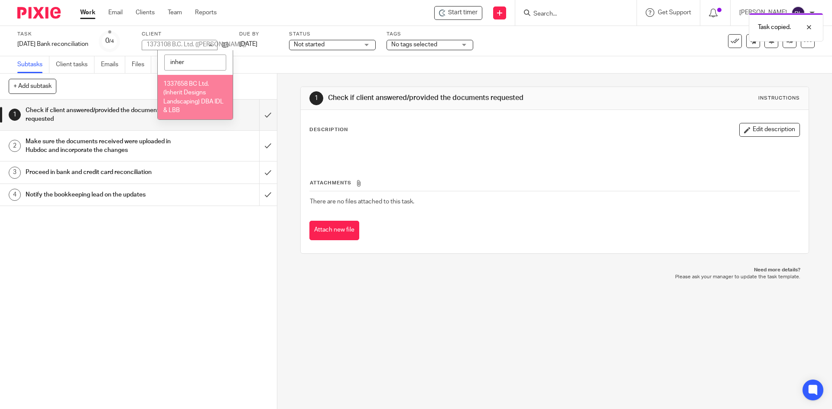
type input "inher"
click at [180, 94] on span "1337658 BC Ltd. (Inherit Designs Landscaping) DBA IDL & LBB" at bounding box center [193, 97] width 60 height 33
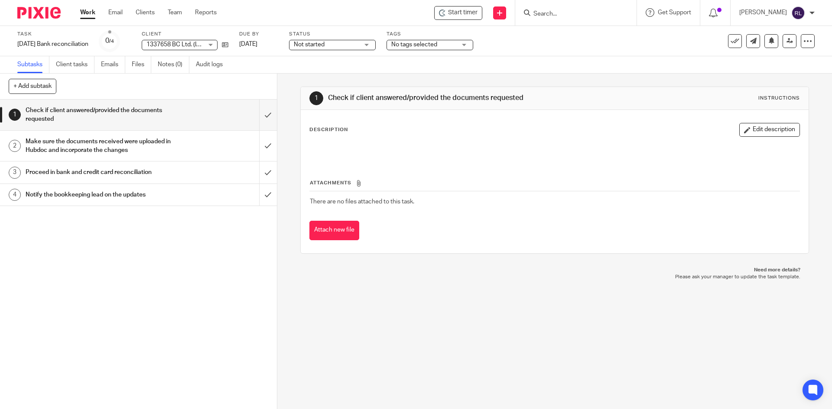
click at [189, 45] on span "1337658 BC Ltd. (Inherit Designs Landscaping) DBA IDL & LBB" at bounding box center [230, 45] width 169 height 6
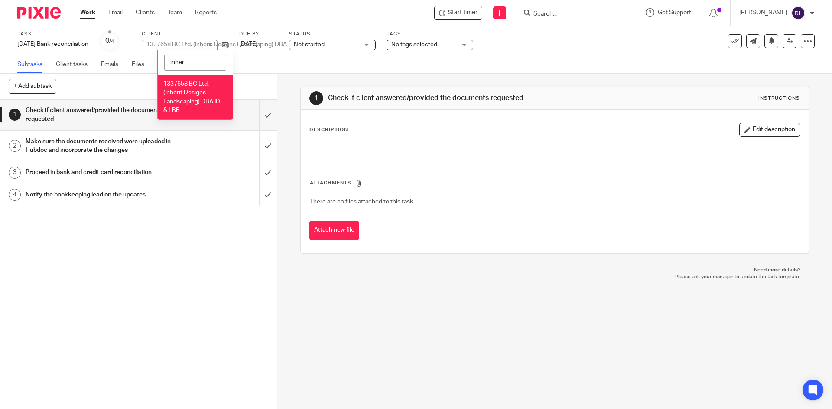
type input "inher"
click at [180, 102] on span "1337658 BC Ltd. (Inherit Designs Landscaping) DBA IDL & LBB" at bounding box center [193, 97] width 60 height 33
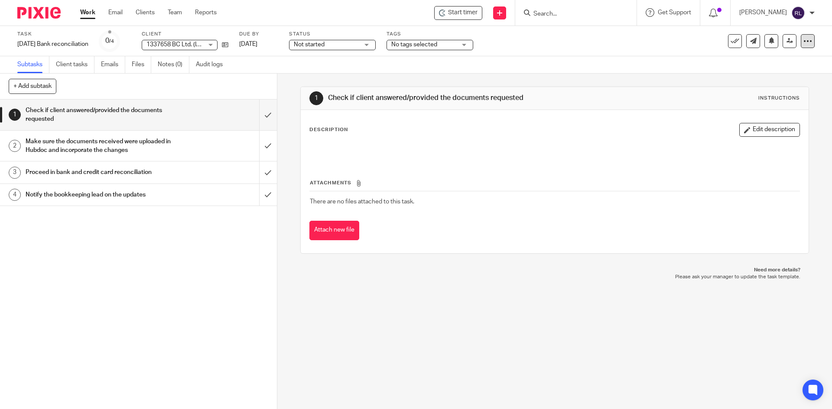
click at [806, 43] on div at bounding box center [808, 41] width 14 height 14
click at [752, 99] on link "Copy task" at bounding box center [753, 101] width 27 height 6
click at [190, 44] on span "1337658 BC Ltd. (Inherit Designs Landscaping) DBA IDL & LBB" at bounding box center [230, 45] width 169 height 6
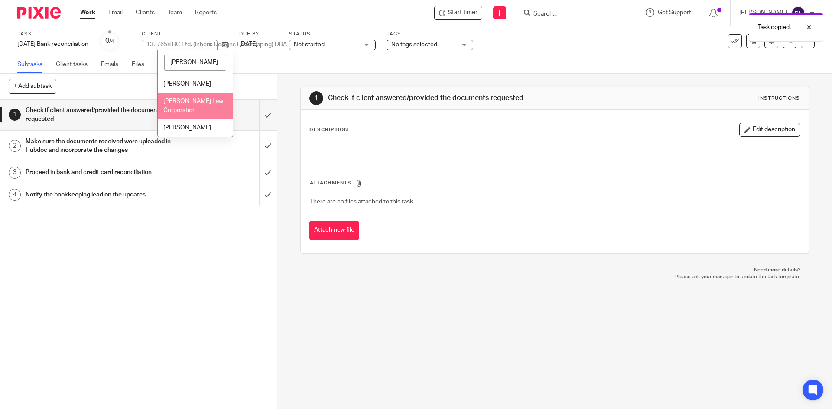
type input "[PERSON_NAME]"
click at [194, 106] on li "[PERSON_NAME] Law Corporation" at bounding box center [195, 106] width 75 height 26
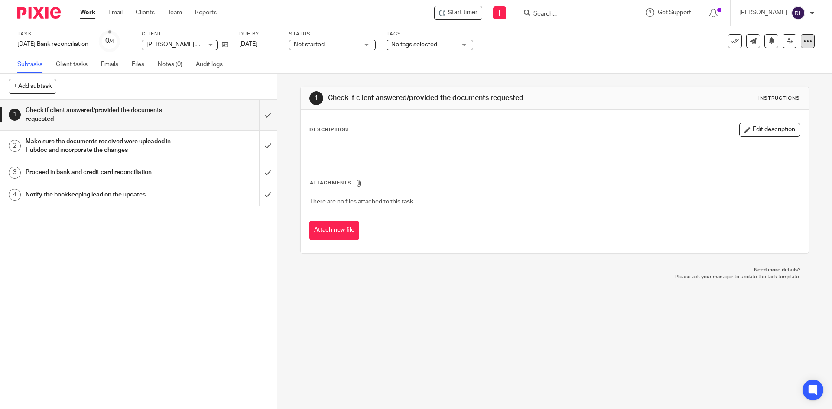
click at [803, 40] on icon at bounding box center [807, 41] width 9 height 9
click at [756, 104] on link "Copy task" at bounding box center [753, 101] width 27 height 6
click at [187, 43] on span "[PERSON_NAME] Law Corporation" at bounding box center [193, 45] width 94 height 6
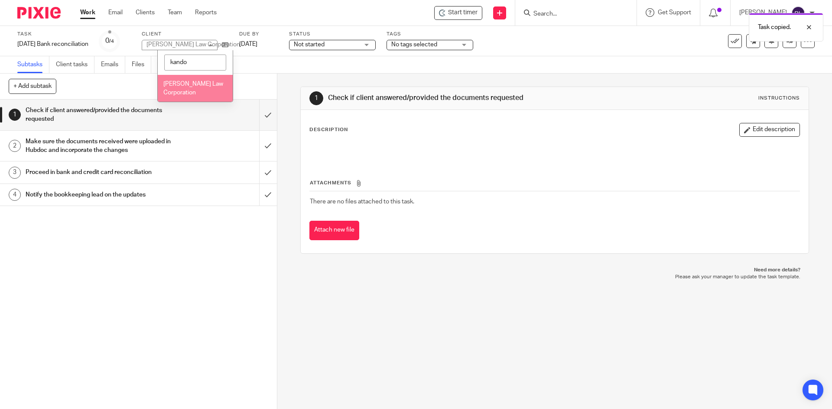
type input "kando"
click at [173, 85] on span "[PERSON_NAME] Law Corporation" at bounding box center [193, 88] width 60 height 15
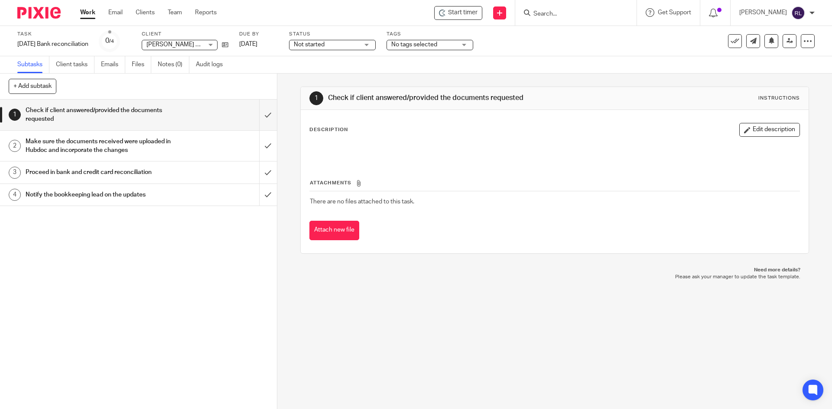
click at [805, 41] on icon at bounding box center [807, 41] width 9 height 9
click at [766, 101] on link "Copy task" at bounding box center [753, 101] width 27 height 6
click at [188, 41] on span "[PERSON_NAME] Law Corporation" at bounding box center [174, 44] width 56 height 9
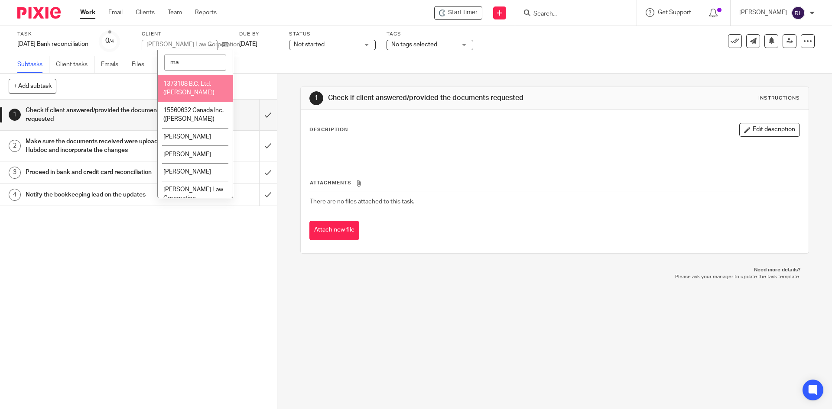
type input "m"
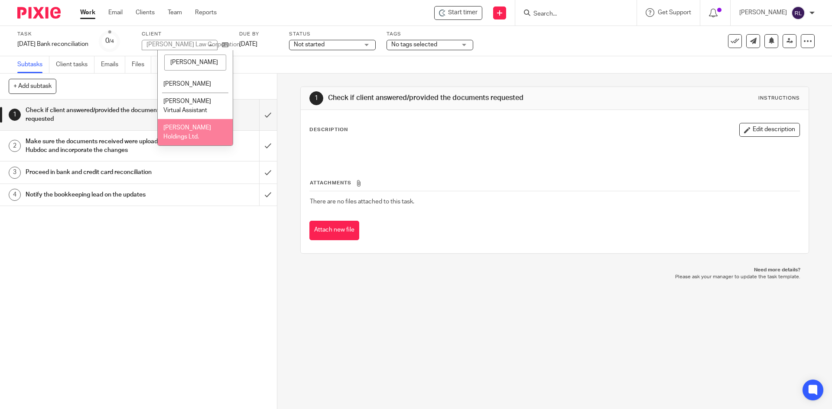
type input "stan"
click at [195, 143] on li "[PERSON_NAME] Holdings Ltd." at bounding box center [195, 132] width 75 height 26
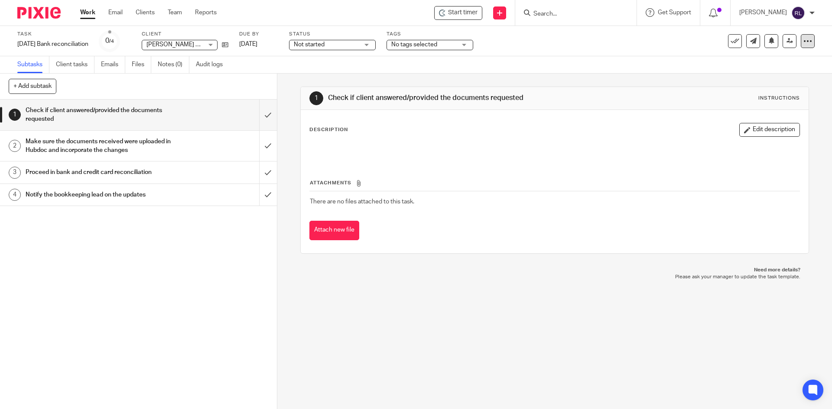
click at [803, 42] on icon at bounding box center [807, 41] width 9 height 9
click at [770, 97] on li "Copy task" at bounding box center [765, 101] width 75 height 13
click at [766, 102] on link "Copy task" at bounding box center [753, 101] width 27 height 6
click at [181, 44] on div "No client selected" at bounding box center [174, 44] width 56 height 9
click at [181, 44] on span "[PERSON_NAME] Holdings Ltd." at bounding box center [188, 45] width 84 height 6
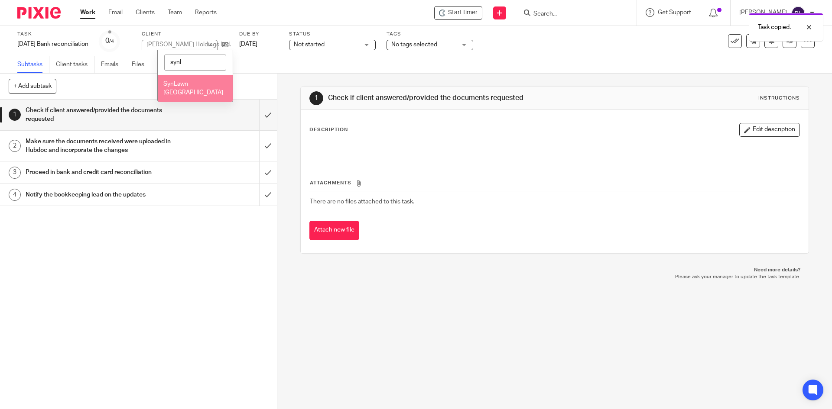
type input "synl"
click at [188, 88] on li "SynLawn [GEOGRAPHIC_DATA]" at bounding box center [195, 88] width 75 height 26
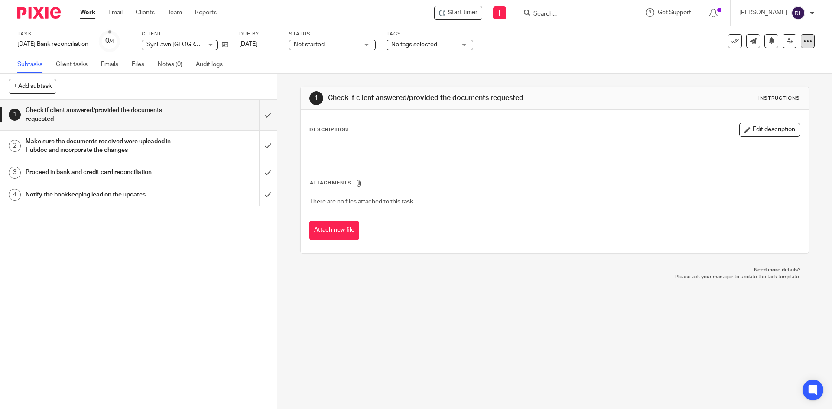
click at [803, 42] on icon at bounding box center [807, 41] width 9 height 9
click at [776, 102] on li "Copy task" at bounding box center [765, 101] width 75 height 13
click at [767, 99] on link "Copy task" at bounding box center [753, 101] width 27 height 6
click at [187, 46] on div "No client selected" at bounding box center [180, 45] width 76 height 10
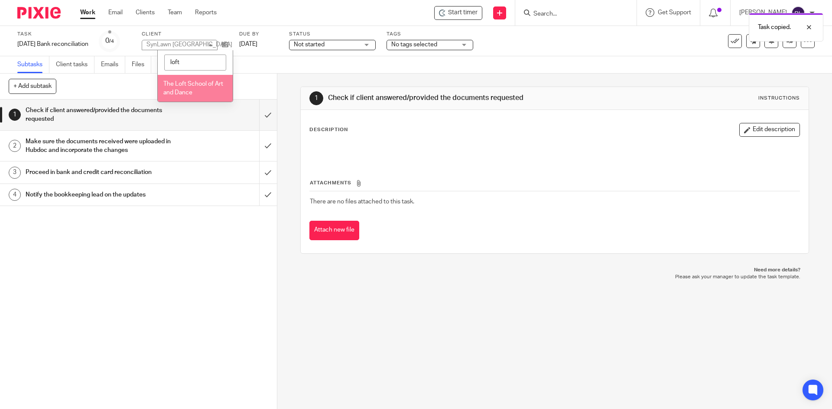
type input "loft"
click at [182, 91] on span "The Loft School of Art and Dance" at bounding box center [193, 88] width 60 height 15
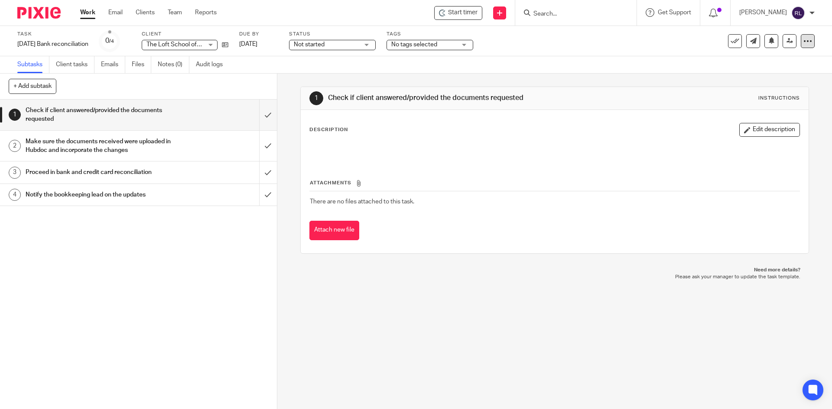
click at [803, 43] on icon at bounding box center [807, 41] width 9 height 9
click at [763, 99] on link "Copy task" at bounding box center [753, 101] width 27 height 6
click at [200, 44] on div "No client selected" at bounding box center [180, 45] width 76 height 10
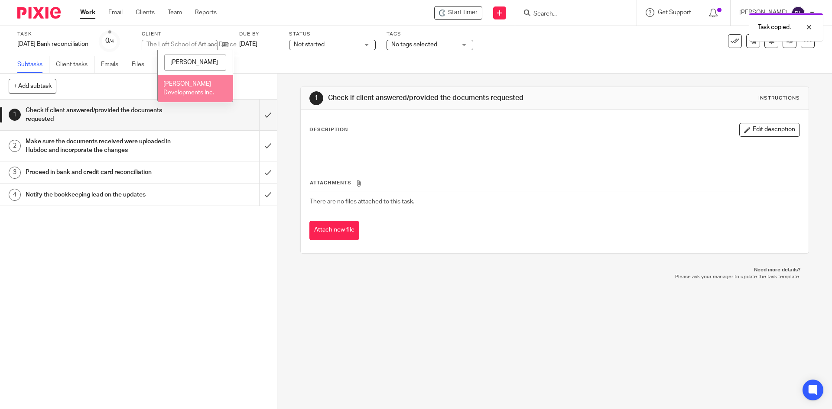
type input "titus"
click at [193, 91] on li "[PERSON_NAME] Developments Inc." at bounding box center [195, 88] width 75 height 26
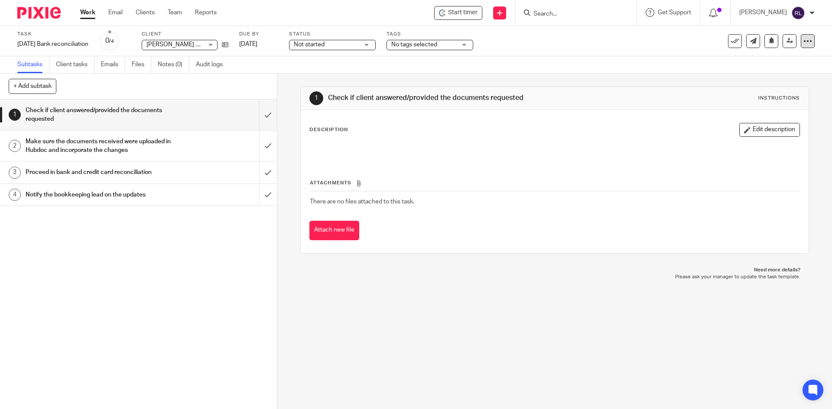
click at [803, 39] on icon at bounding box center [807, 41] width 9 height 9
click at [761, 102] on link "Copy task" at bounding box center [753, 101] width 27 height 6
click at [191, 44] on div "No client selected" at bounding box center [174, 44] width 56 height 9
click at [191, 44] on span "[PERSON_NAME] Developments Inc." at bounding box center [196, 45] width 100 height 6
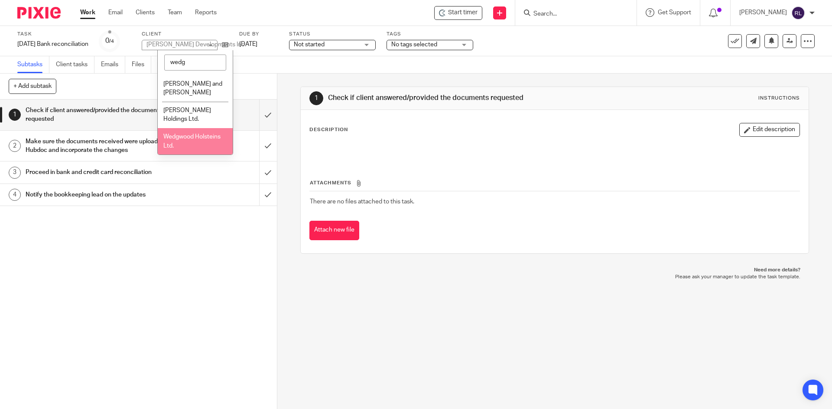
type input "wedg"
click at [191, 149] on span "Wedgwood Holsteins Ltd." at bounding box center [191, 141] width 57 height 15
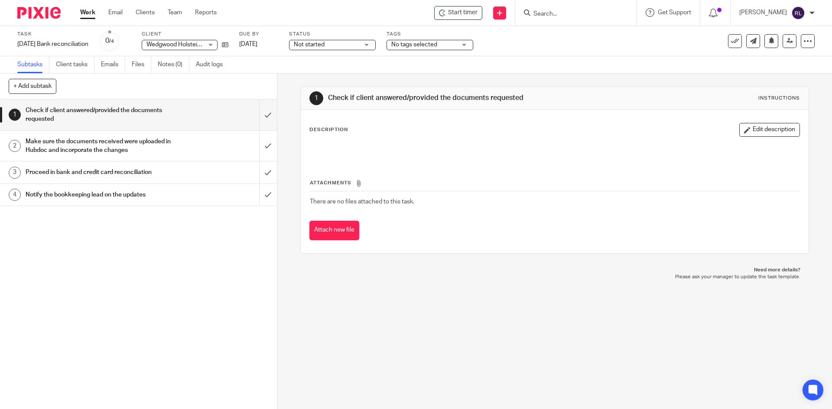
click at [33, 9] on img at bounding box center [38, 13] width 43 height 12
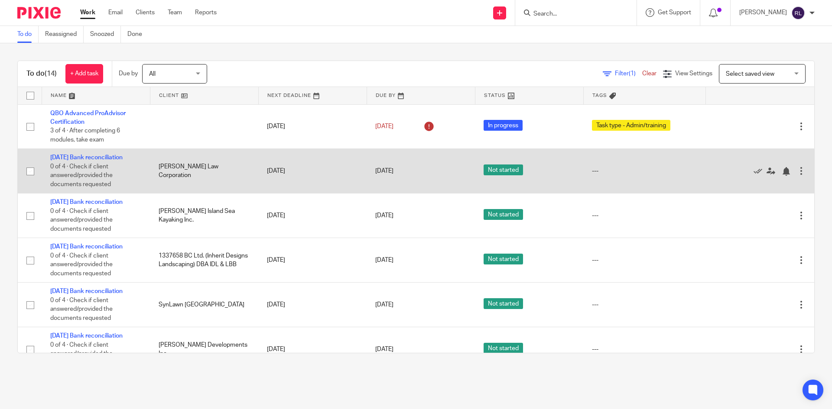
click at [797, 175] on div at bounding box center [801, 171] width 9 height 9
click at [583, 181] on td "---" at bounding box center [644, 171] width 123 height 45
click at [74, 161] on link "[DATE] Bank reconciliation" at bounding box center [86, 158] width 72 height 6
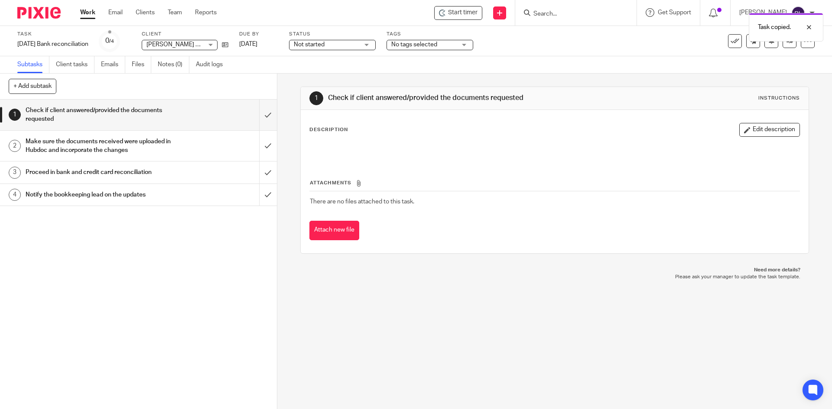
click at [205, 46] on span "[PERSON_NAME] Law Corporation" at bounding box center [193, 45] width 94 height 6
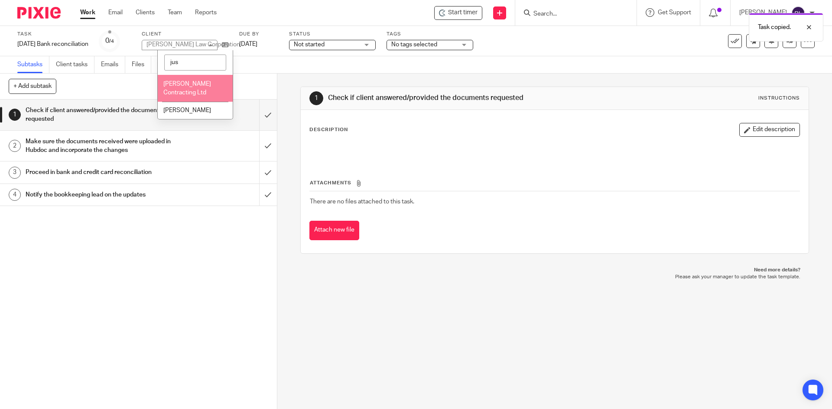
type input "jus"
click at [191, 91] on span "[PERSON_NAME] Contracting Ltd" at bounding box center [187, 88] width 48 height 15
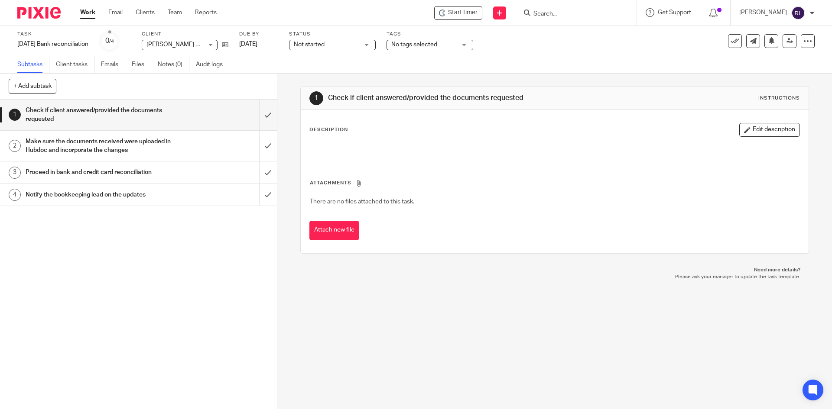
click at [45, 11] on img at bounding box center [38, 13] width 43 height 12
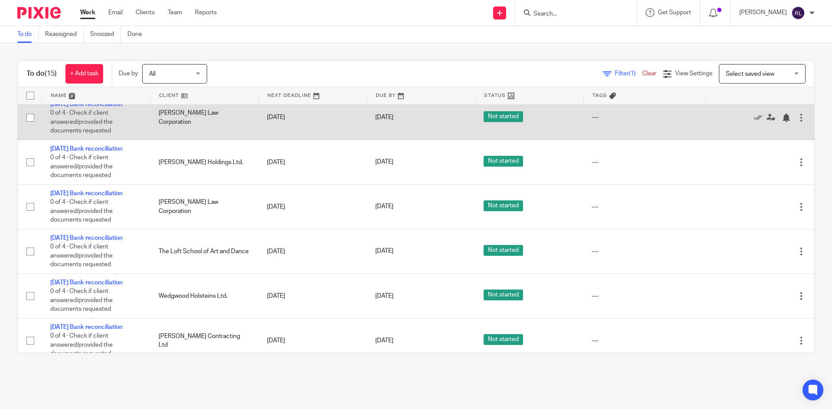
scroll to position [347, 0]
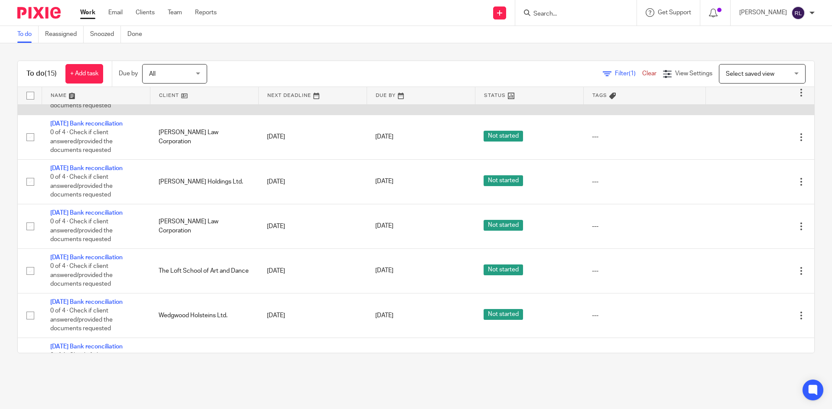
click at [492, 97] on span "Not started" at bounding box center [502, 91] width 39 height 11
click at [58, 82] on link "[DATE] Bank reconciliation" at bounding box center [86, 79] width 72 height 6
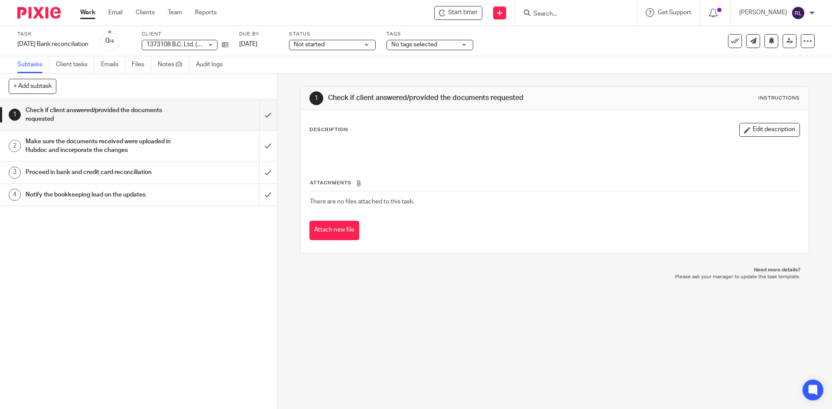
click at [29, 12] on img at bounding box center [38, 13] width 43 height 12
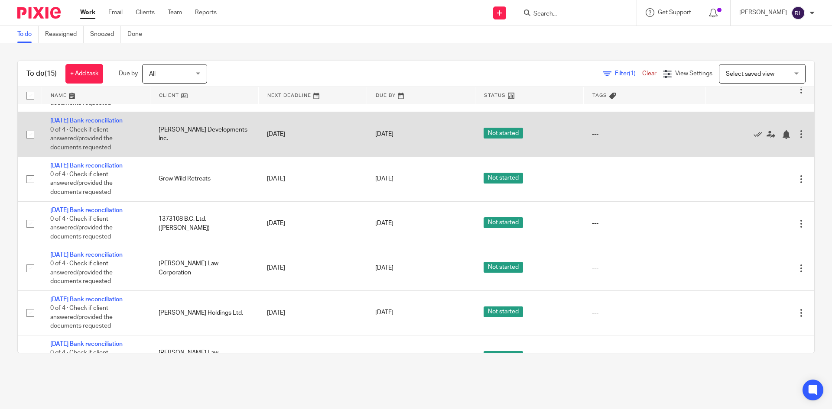
scroll to position [303, 0]
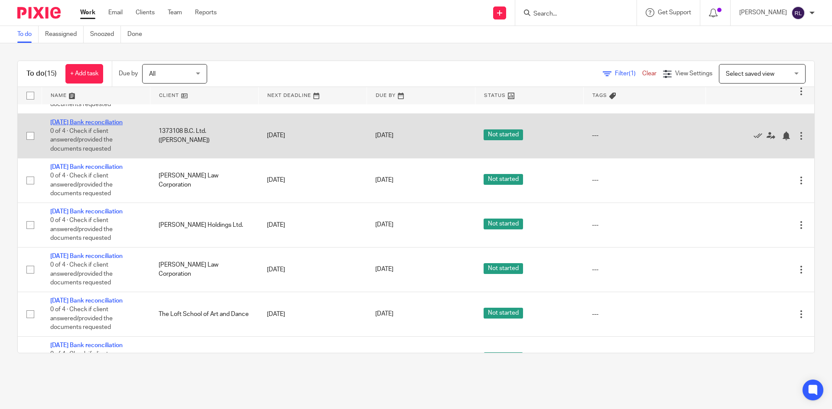
click at [78, 126] on link "[DATE] Bank reconciliation" at bounding box center [86, 123] width 72 height 6
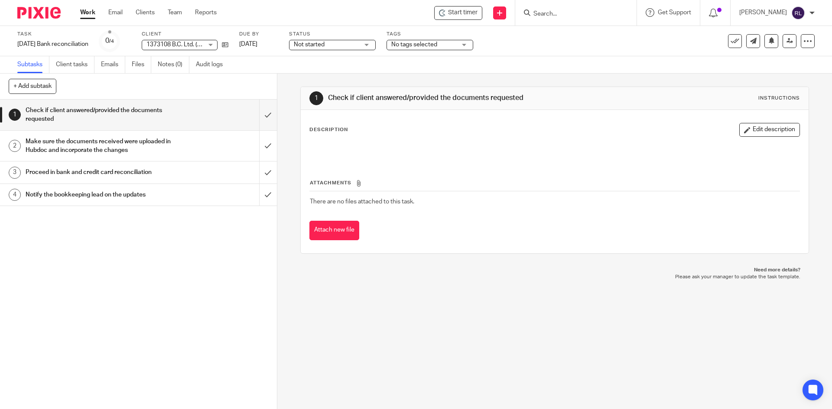
click at [345, 45] on span "Not started" at bounding box center [326, 44] width 65 height 9
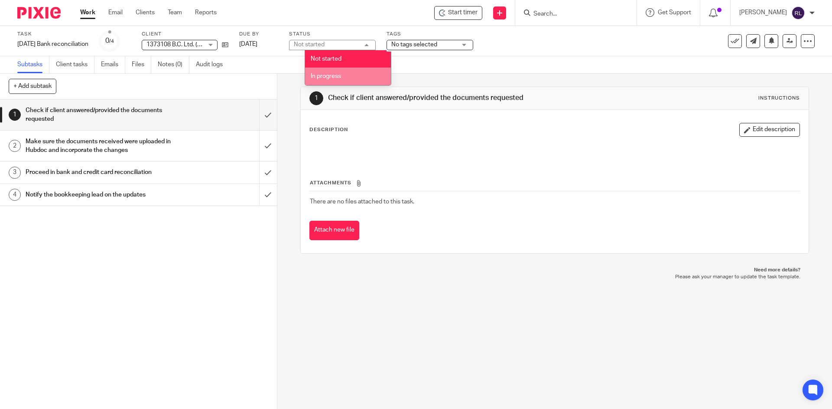
click at [331, 75] on span "In progress" at bounding box center [326, 76] width 30 height 6
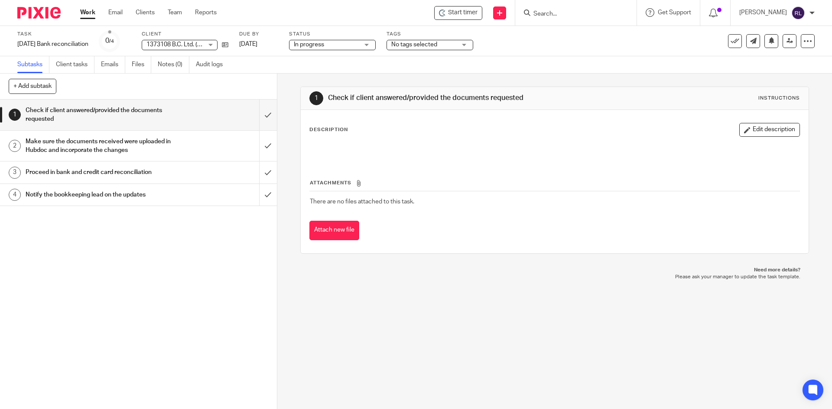
click at [437, 42] on span "No tags selected" at bounding box center [414, 45] width 46 height 6
click at [559, 45] on div "Task August 2025 Bank reconciliation Save August 2025 Bank reconciliation 0 /4 …" at bounding box center [349, 41] width 664 height 21
click at [49, 15] on img at bounding box center [38, 13] width 43 height 12
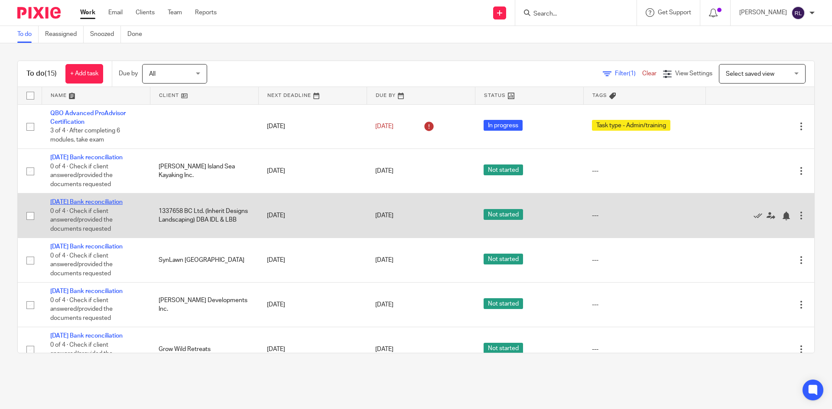
click at [86, 205] on link "[DATE] Bank reconciliation" at bounding box center [86, 202] width 72 height 6
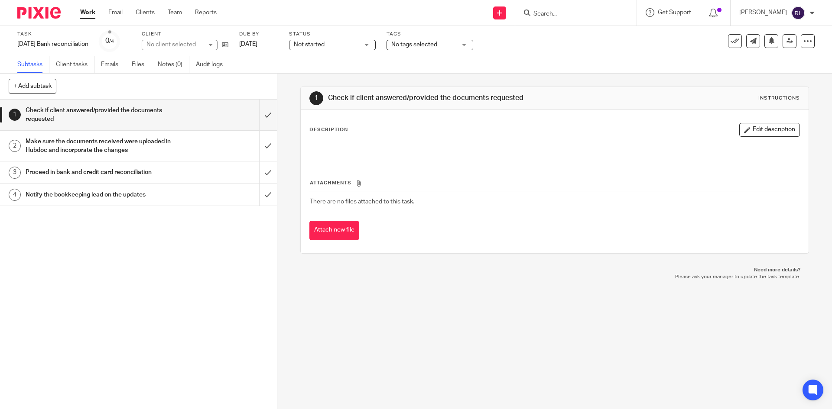
click at [332, 38] on div "Status Not started Not started Not started In progress 1" at bounding box center [332, 41] width 87 height 21
click at [324, 45] on span "Not started" at bounding box center [309, 45] width 31 height 6
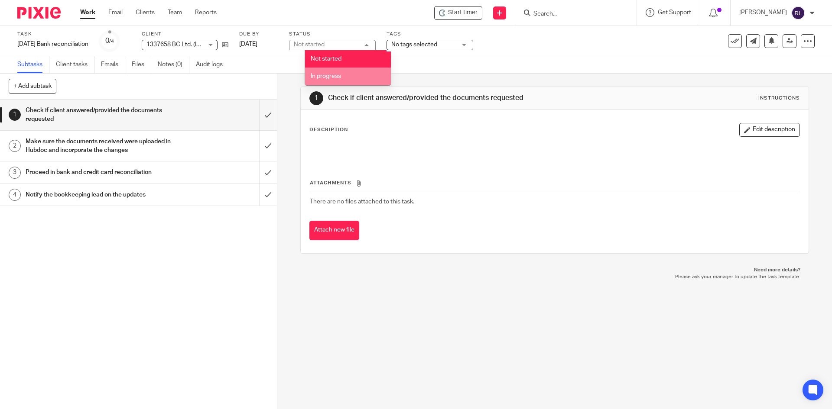
click at [331, 72] on li "In progress" at bounding box center [348, 77] width 86 height 18
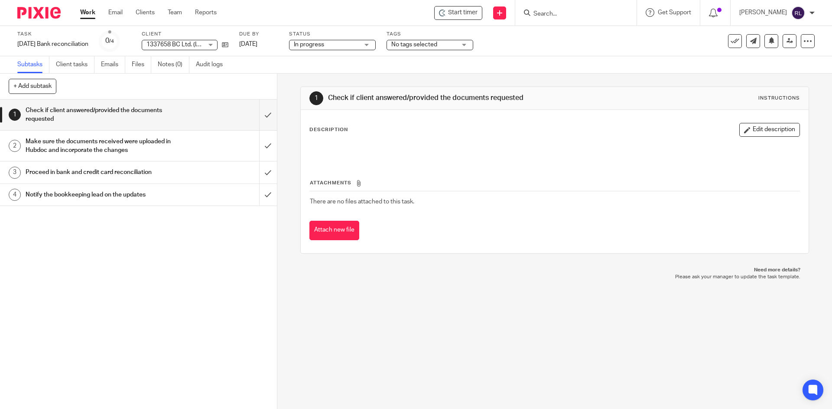
click at [607, 46] on div "Task August 2025 Bank reconciliation Save August 2025 Bank reconciliation 0 /4 …" at bounding box center [349, 41] width 664 height 21
click at [452, 294] on div "1 Check if client answered/provided the documents requested Instructions Descri…" at bounding box center [554, 242] width 555 height 336
click at [88, 10] on link "Work" at bounding box center [87, 12] width 15 height 9
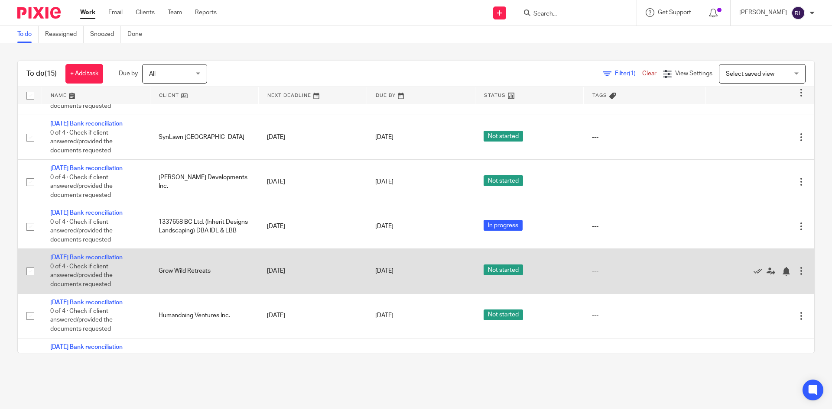
scroll to position [173, 0]
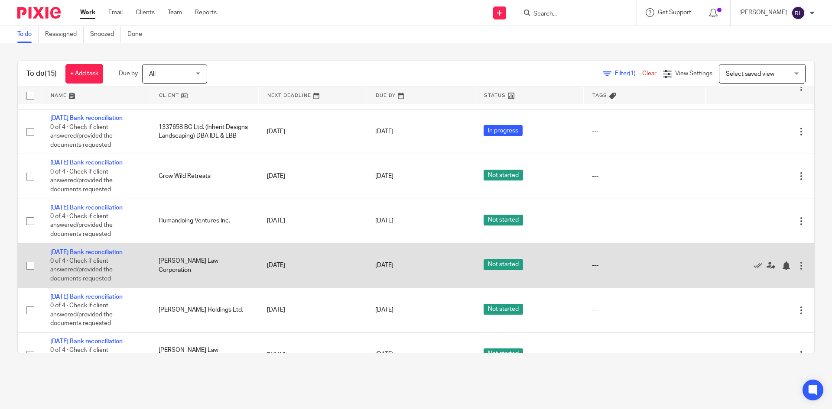
click at [77, 288] on td "[DATE] Bank reconciliation 0 of 4 · Check if client answered/provided the docum…" at bounding box center [96, 265] width 108 height 45
click at [65, 256] on link "[DATE] Bank reconciliation" at bounding box center [86, 253] width 72 height 6
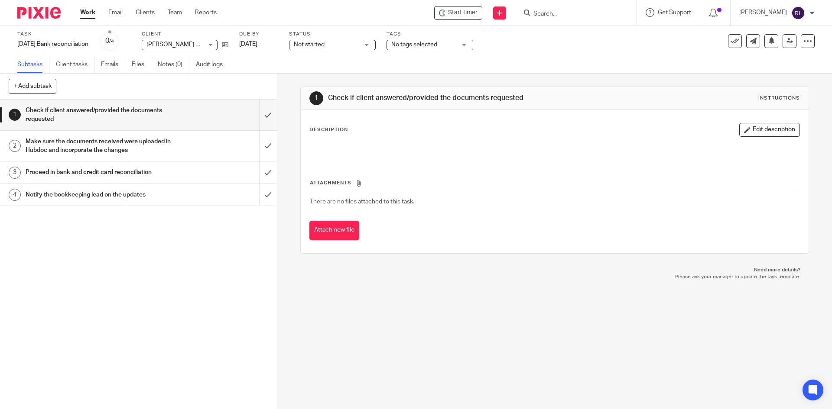
click at [341, 47] on span "Not started" at bounding box center [326, 44] width 65 height 9
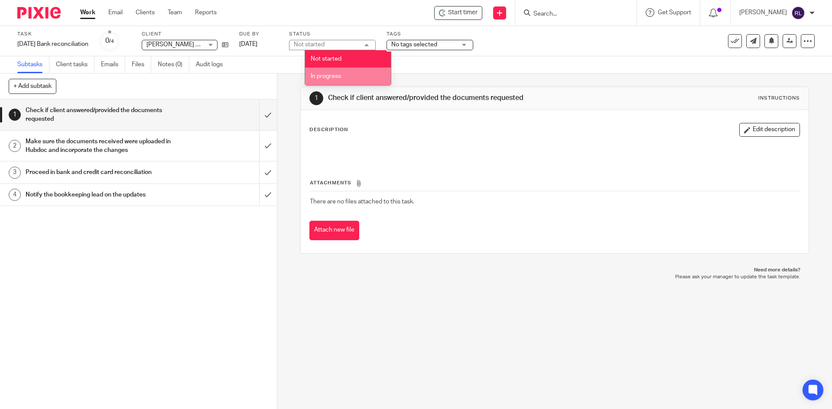
click at [333, 75] on span "In progress" at bounding box center [326, 76] width 30 height 6
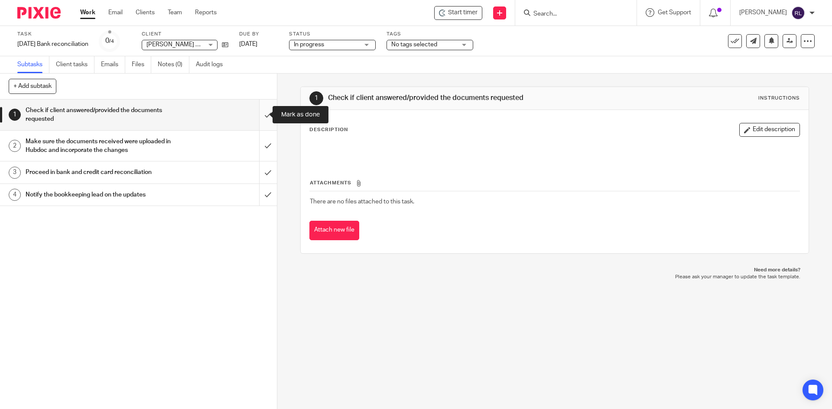
click at [258, 115] on input "submit" at bounding box center [138, 115] width 277 height 31
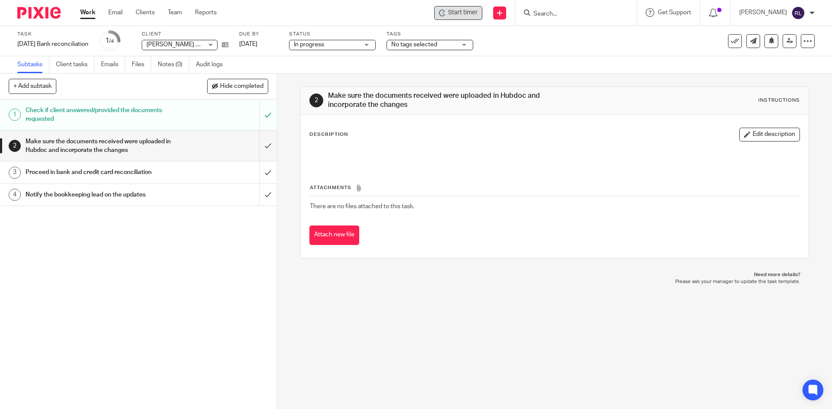
click at [452, 9] on span "Start timer" at bounding box center [462, 12] width 29 height 9
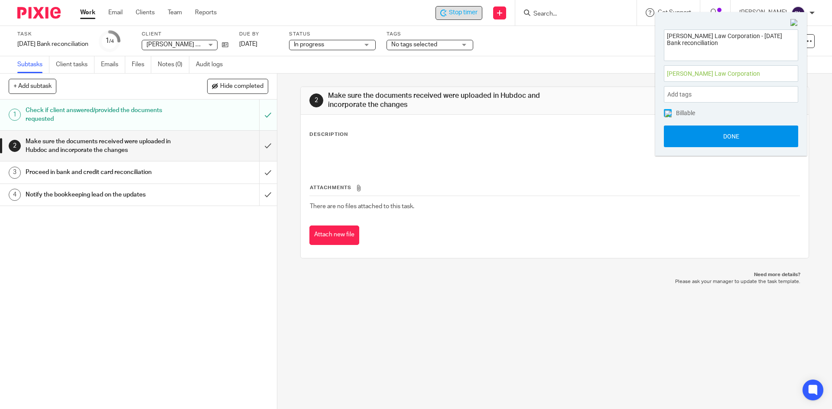
click at [711, 136] on button "Done" at bounding box center [731, 137] width 134 height 22
